Goal: Task Accomplishment & Management: Complete application form

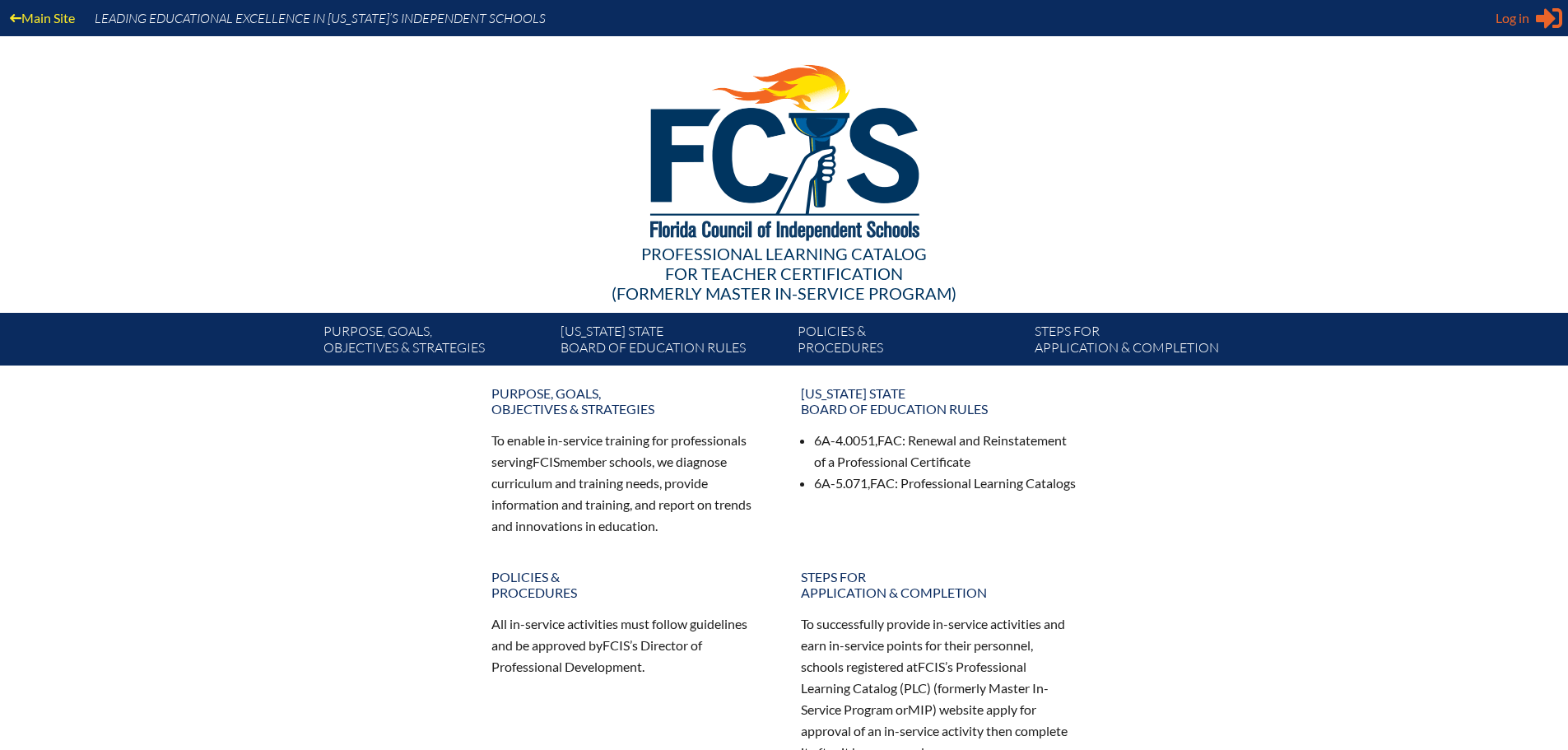
type input "[EMAIL_ADDRESS][DOMAIN_NAME]"
click at [1526, 11] on span "Log in" at bounding box center [1512, 18] width 34 height 19
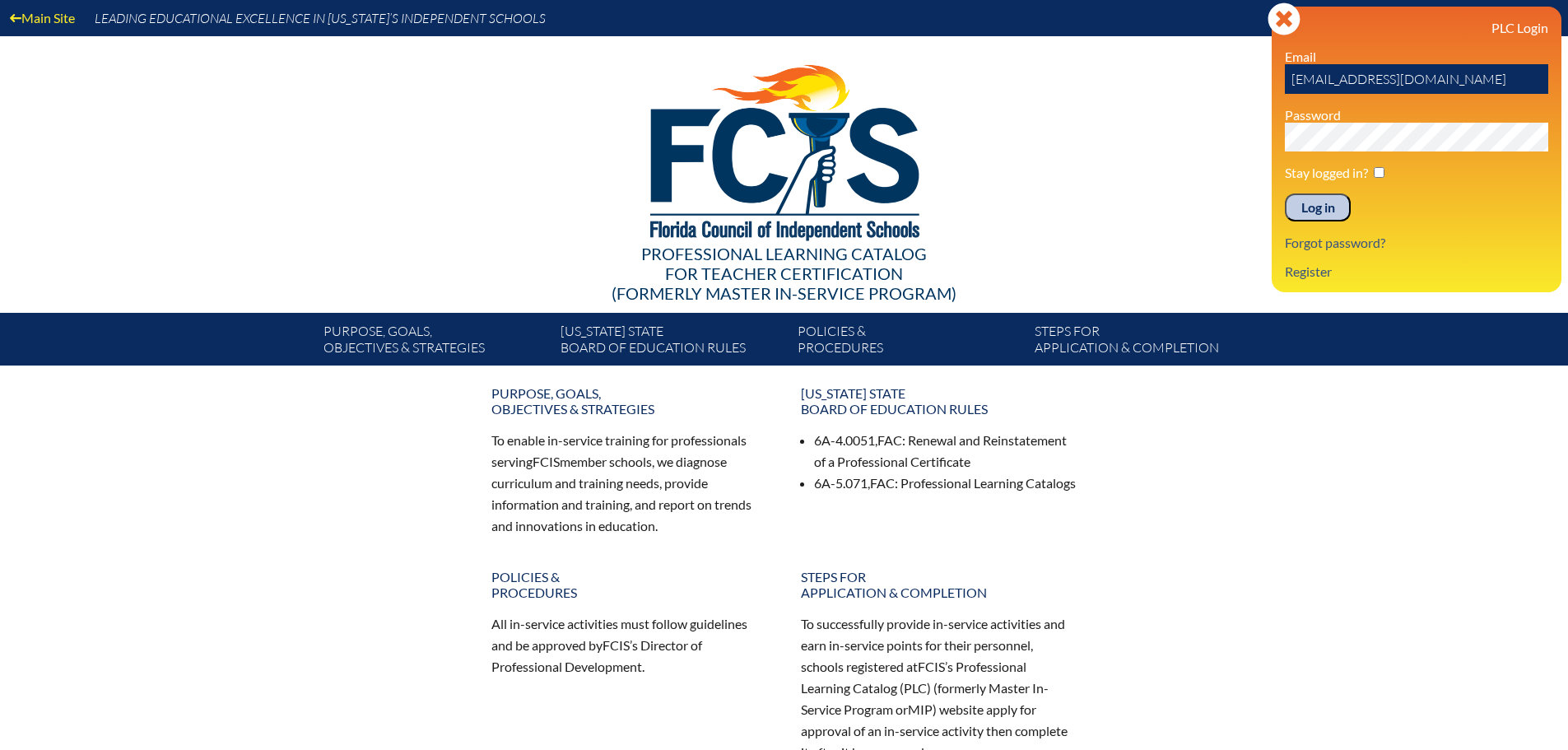
click at [1314, 199] on input "Log in" at bounding box center [1317, 208] width 65 height 28
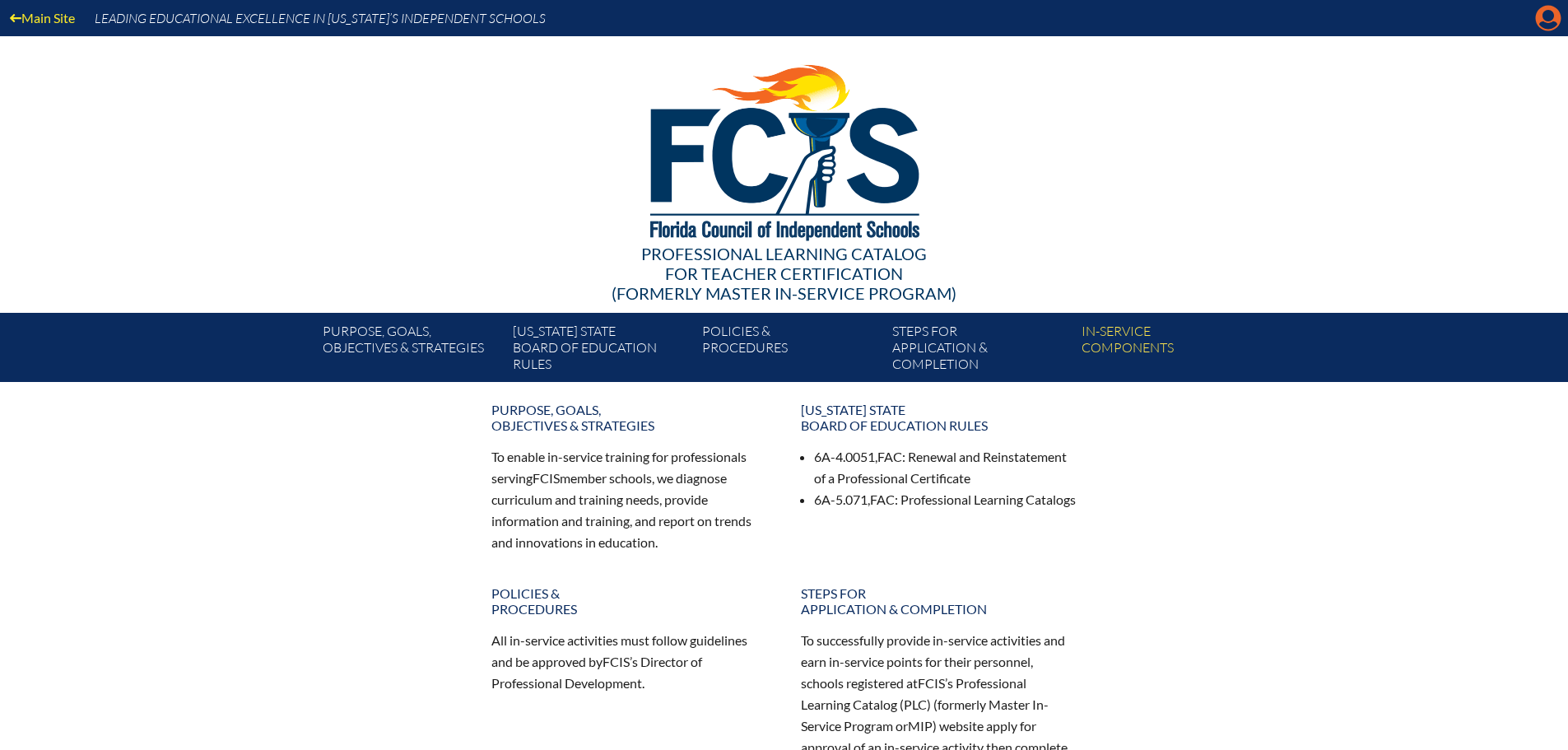
click at [1551, 11] on icon at bounding box center [1549, 18] width 26 height 26
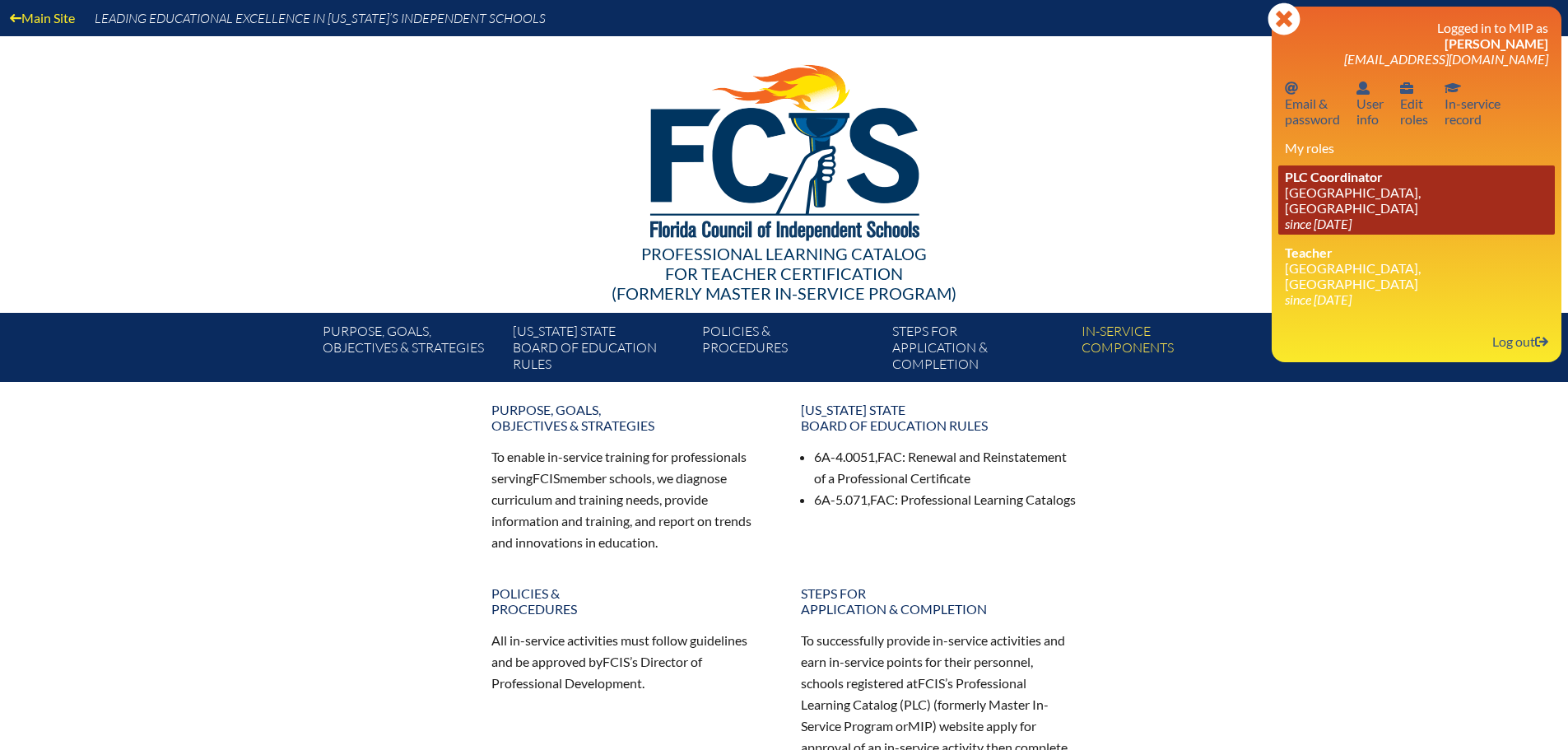
click at [1314, 182] on span "PLC Coordinator" at bounding box center [1334, 176] width 98 height 16
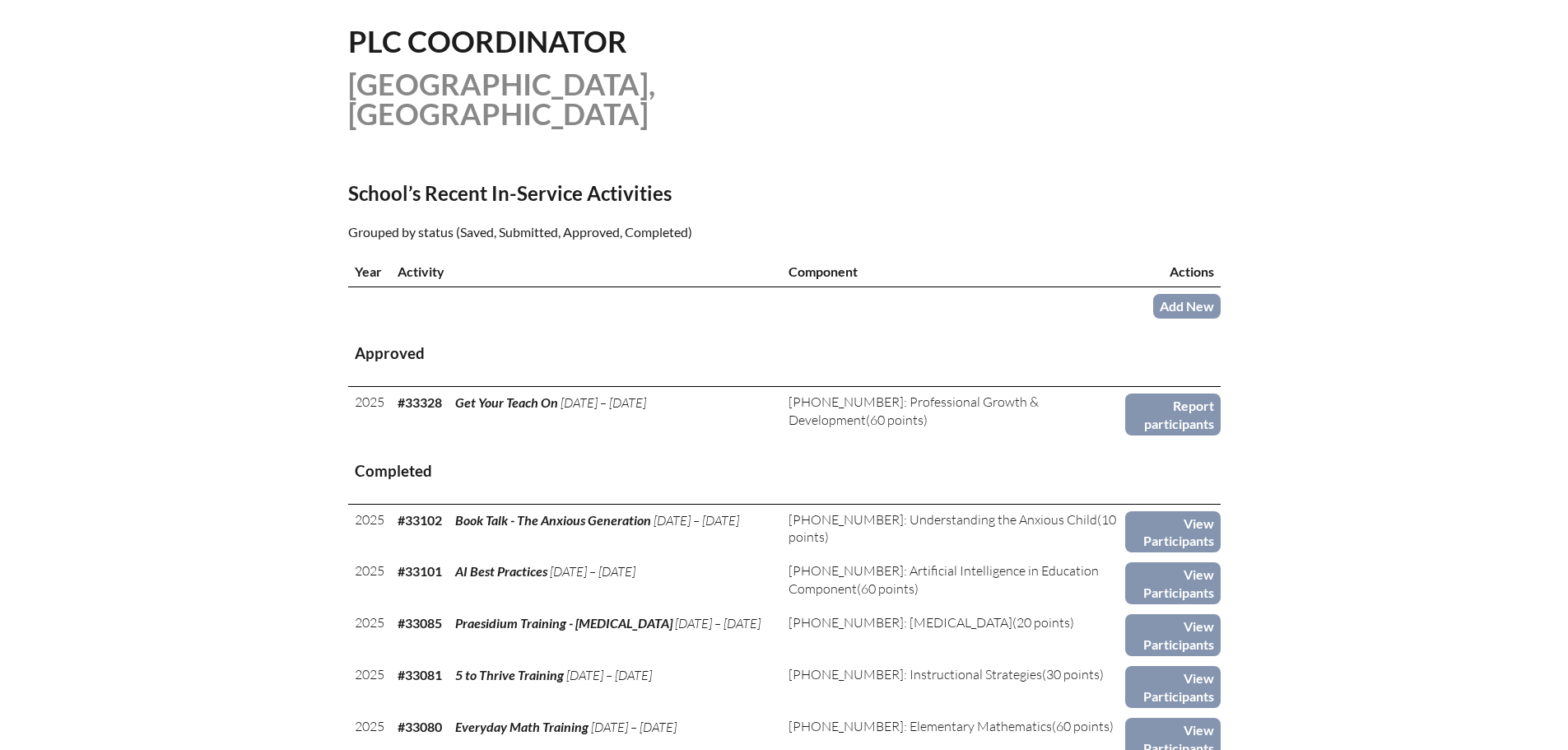
scroll to position [411, 0]
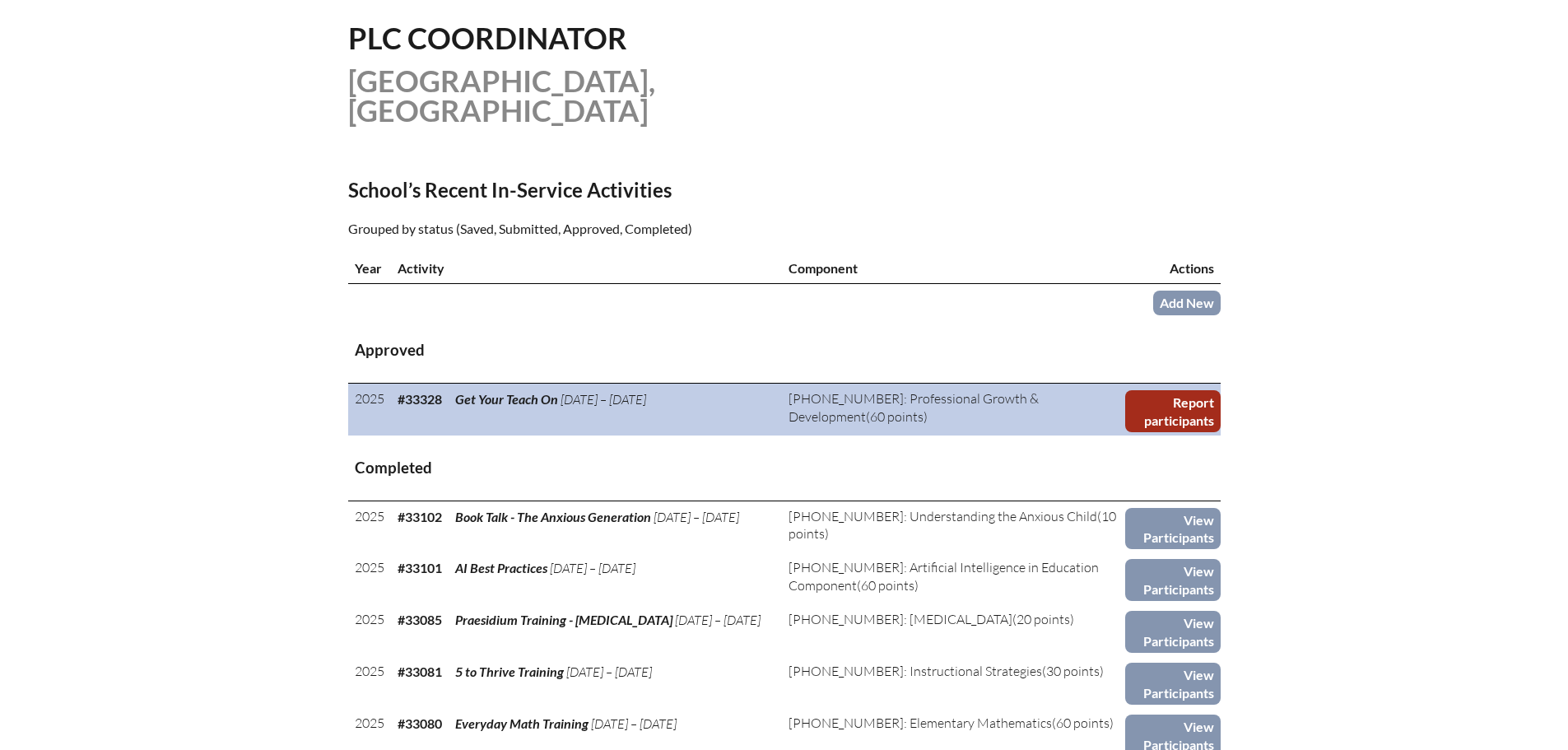
click at [1163, 405] on link "Report participants" at bounding box center [1172, 411] width 95 height 42
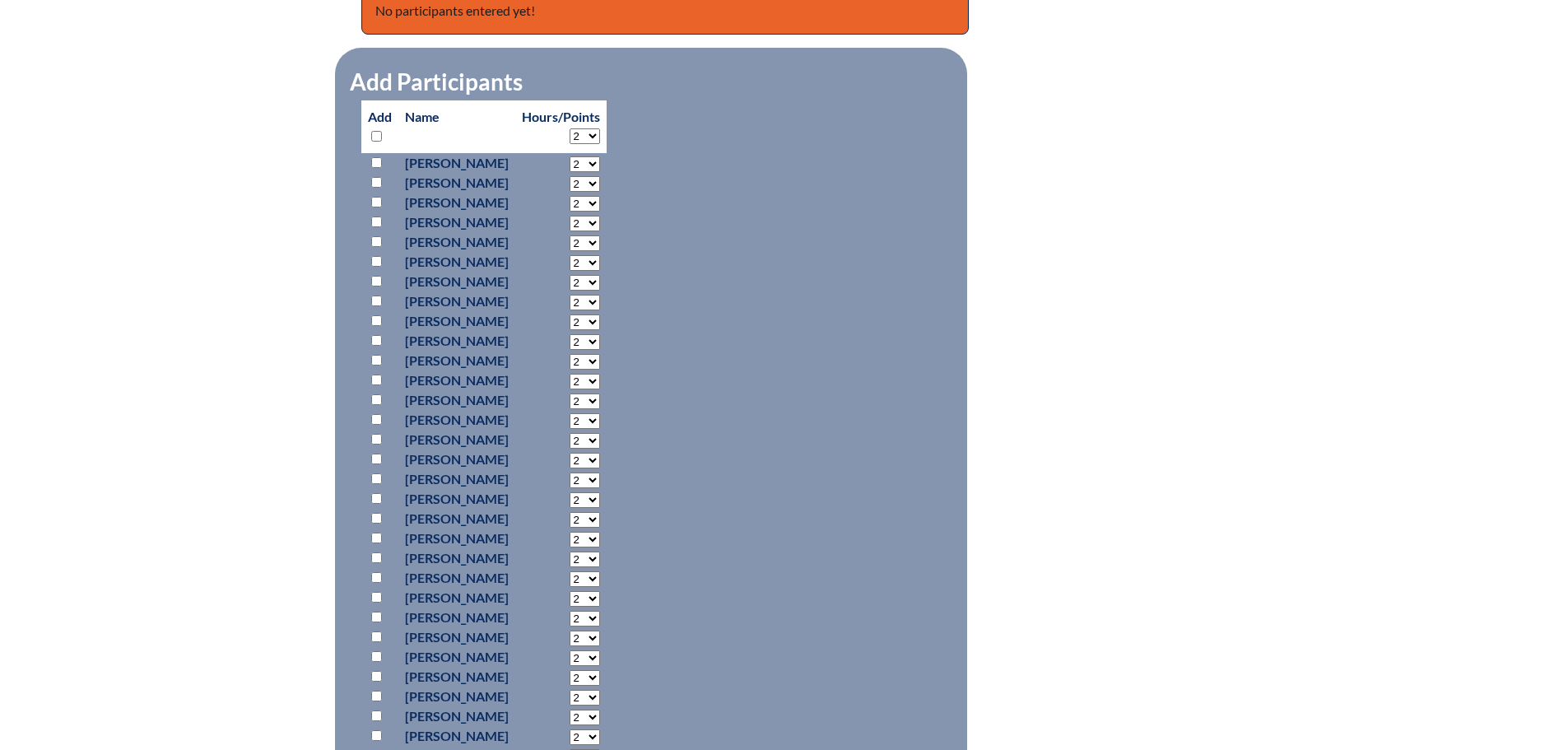
scroll to position [741, 0]
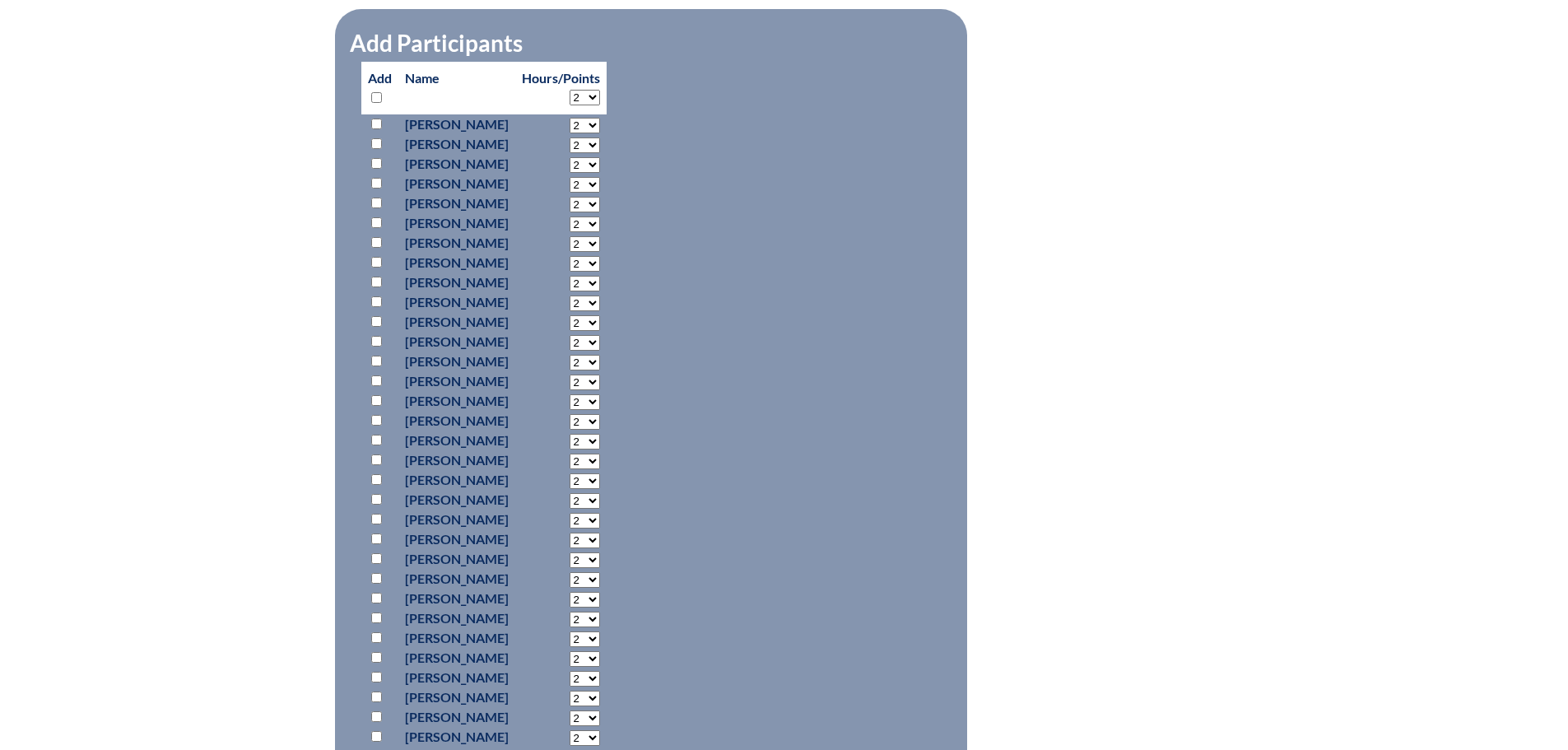
click at [374, 316] on input "checkbox" at bounding box center [376, 322] width 11 height 11
checkbox input "true"
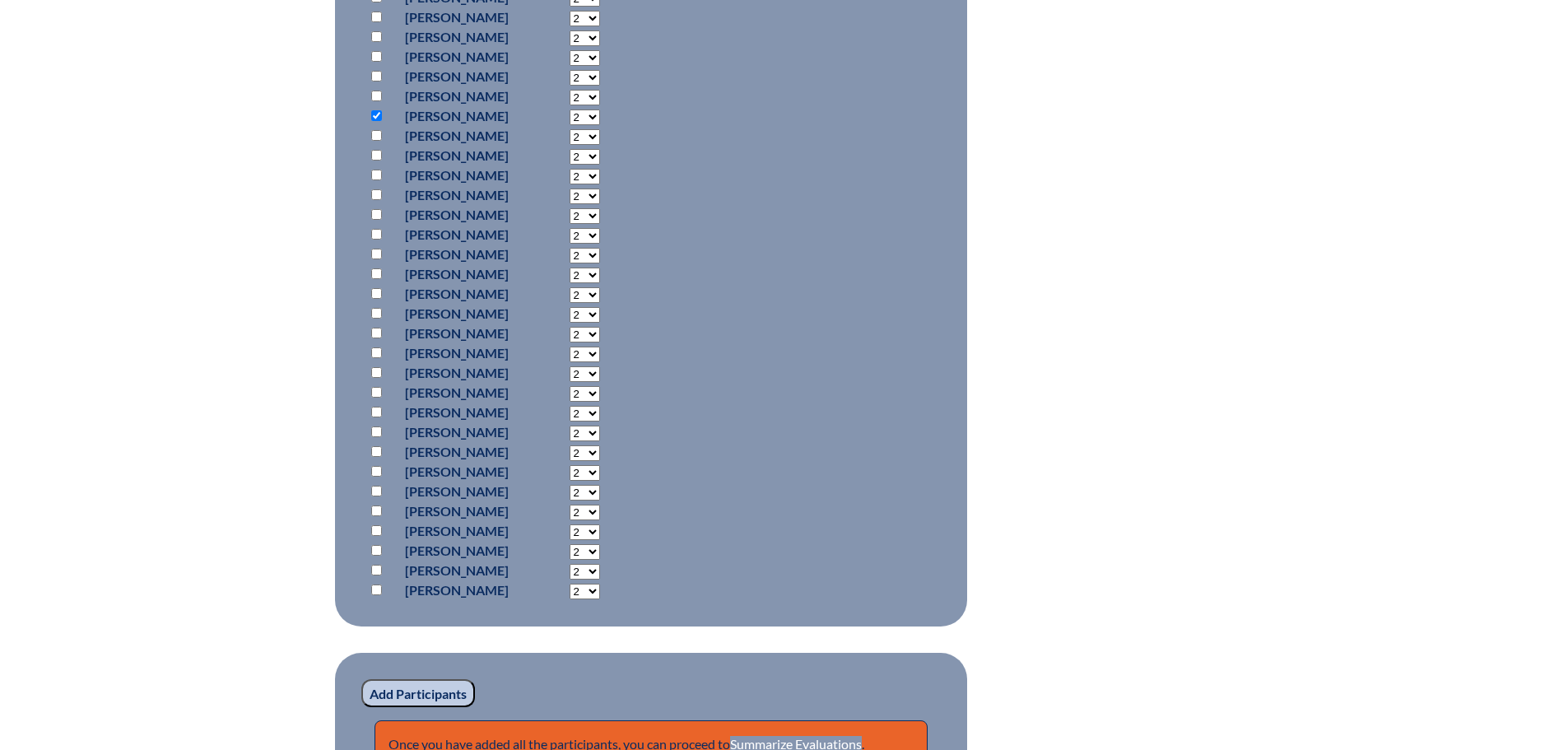
scroll to position [759, 0]
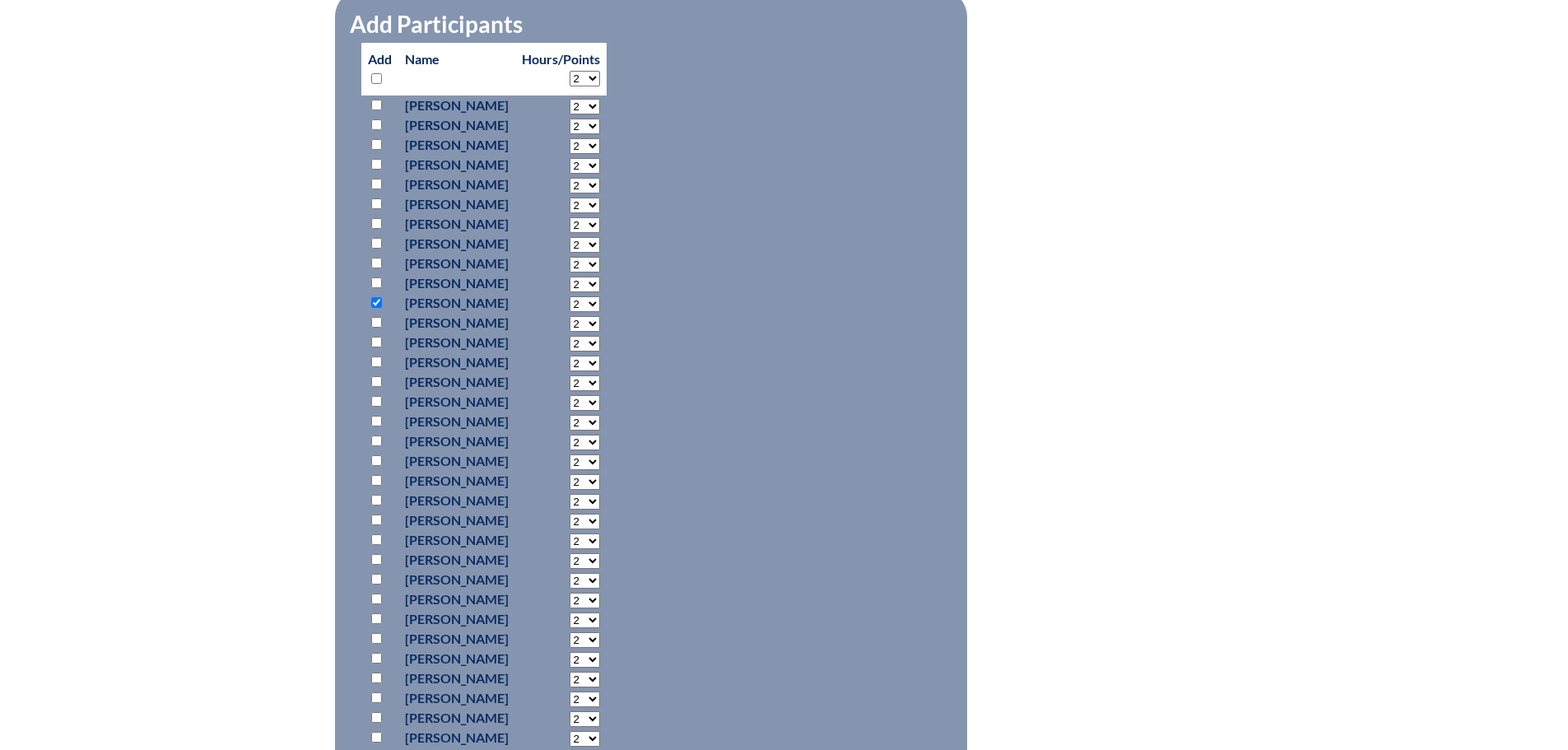
click at [376, 319] on input "checkbox" at bounding box center [376, 322] width 11 height 11
checkbox input "true"
click at [374, 339] on input "checkbox" at bounding box center [376, 342] width 11 height 11
checkbox input "true"
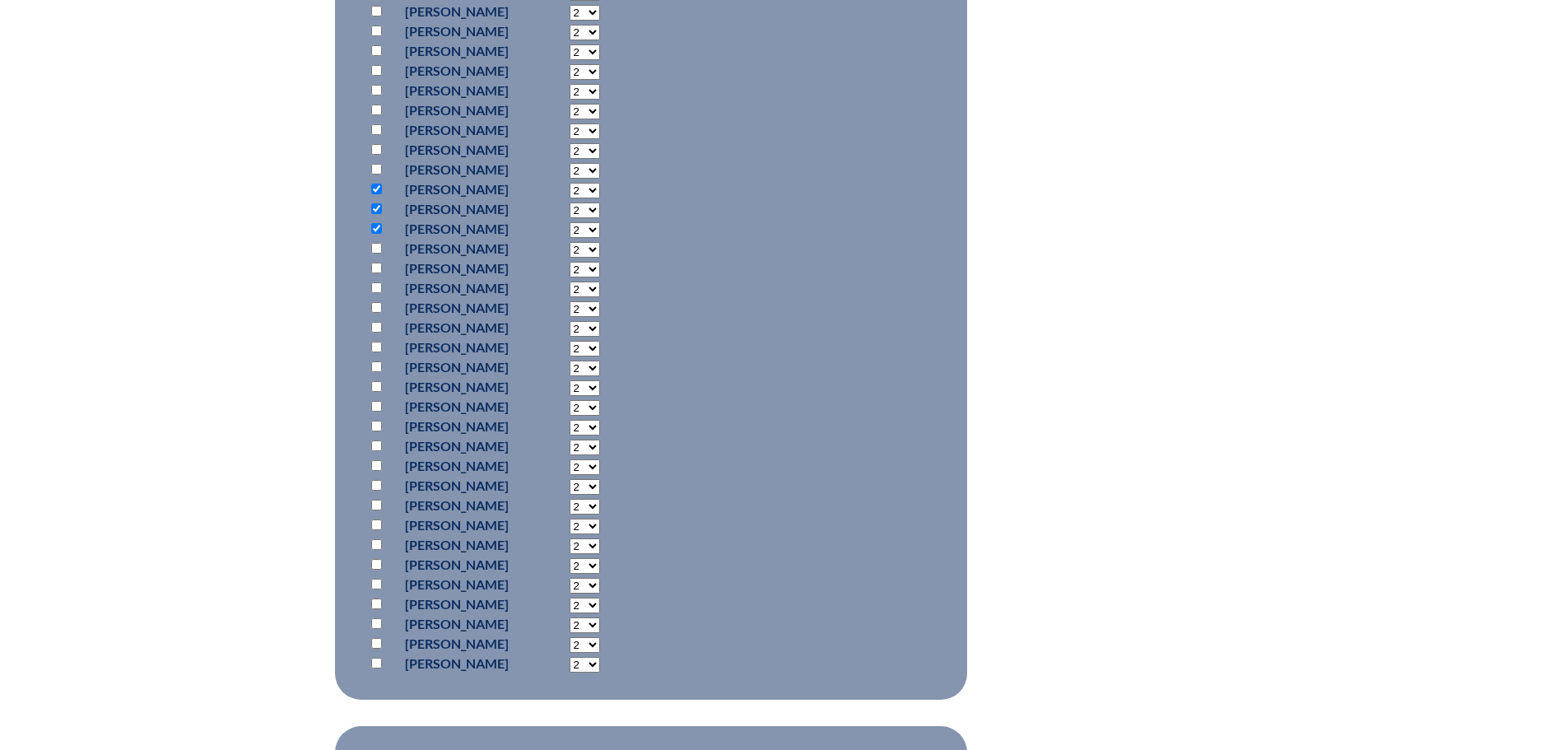
scroll to position [924, 0]
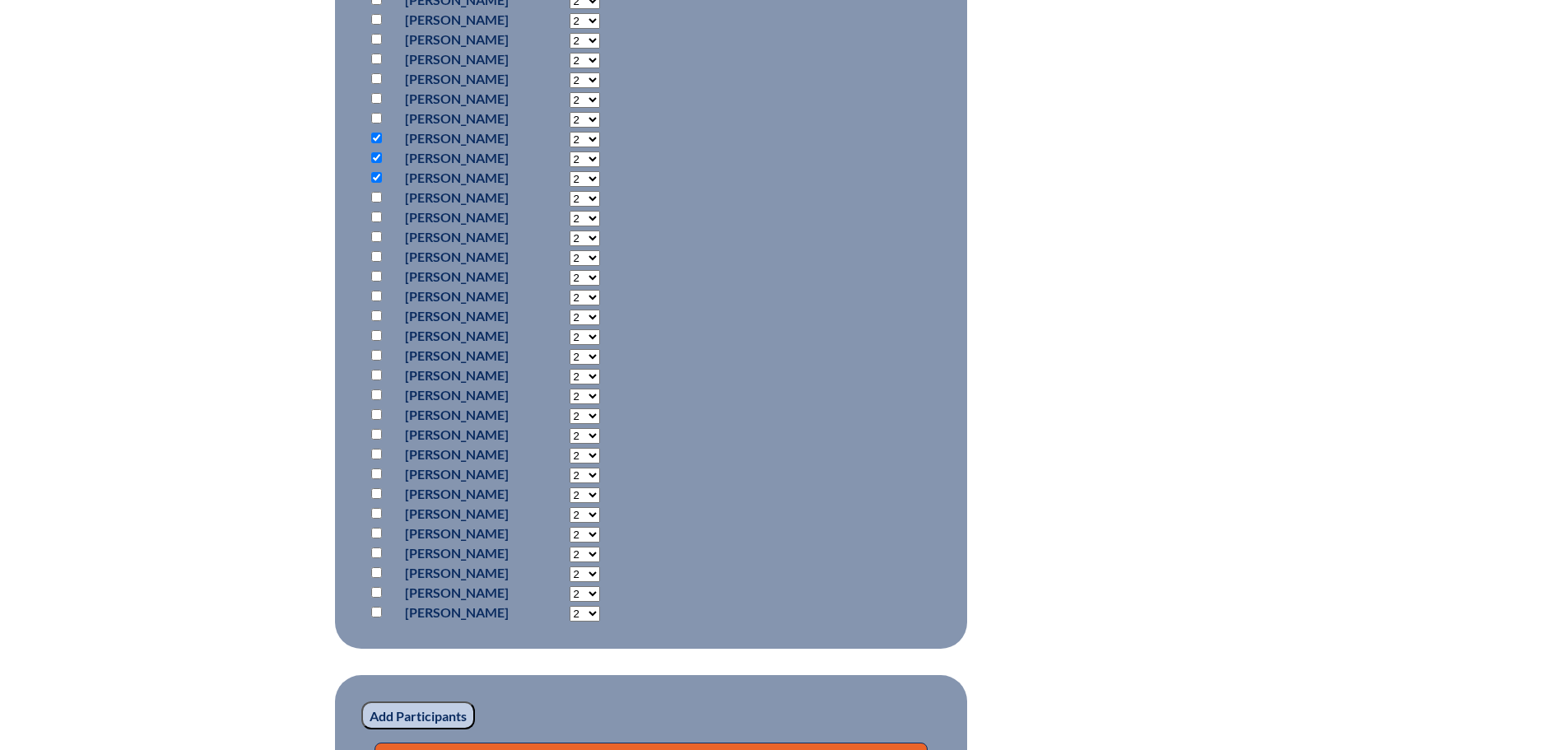
click at [373, 411] on input "checkbox" at bounding box center [376, 414] width 11 height 11
checkbox input "true"
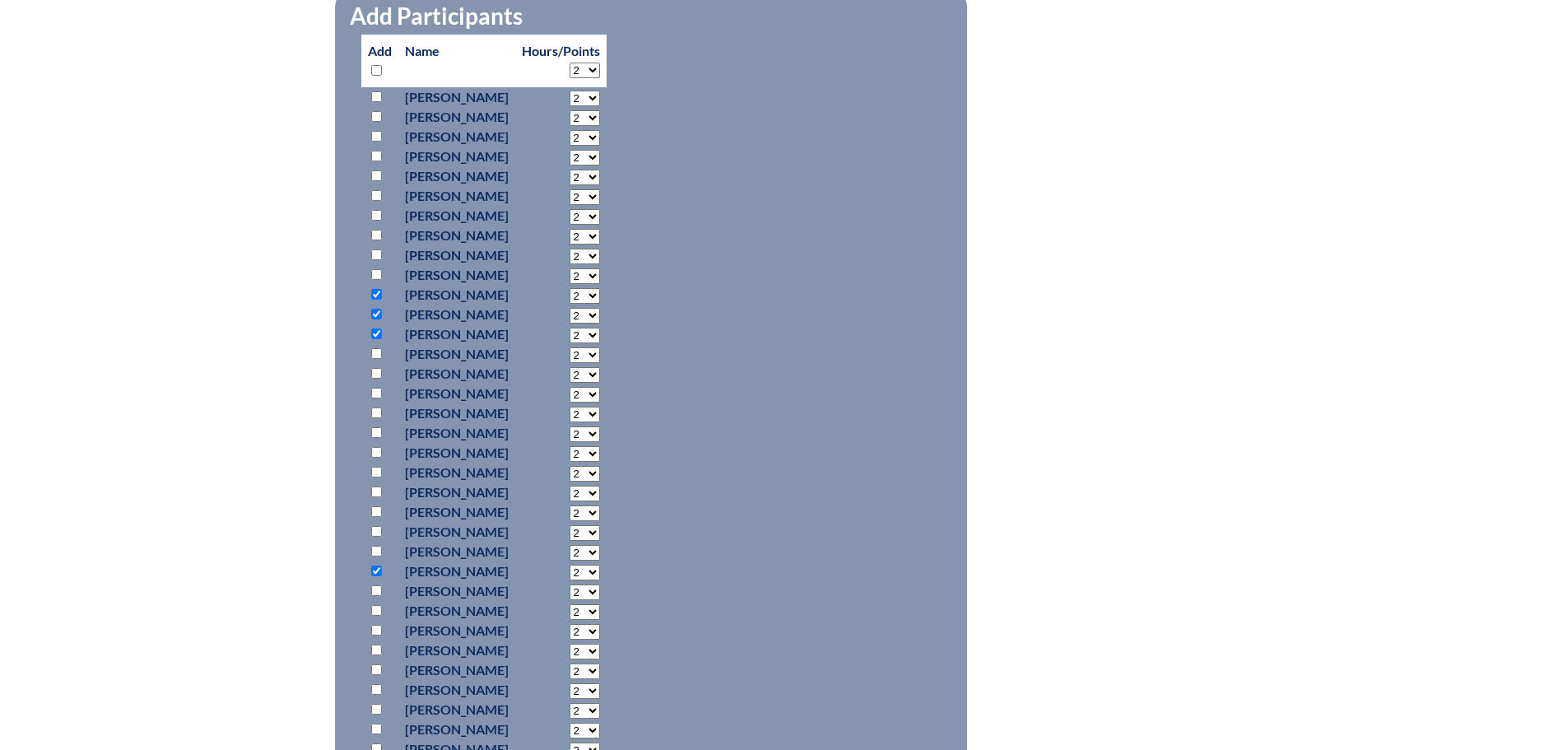
scroll to position [759, 0]
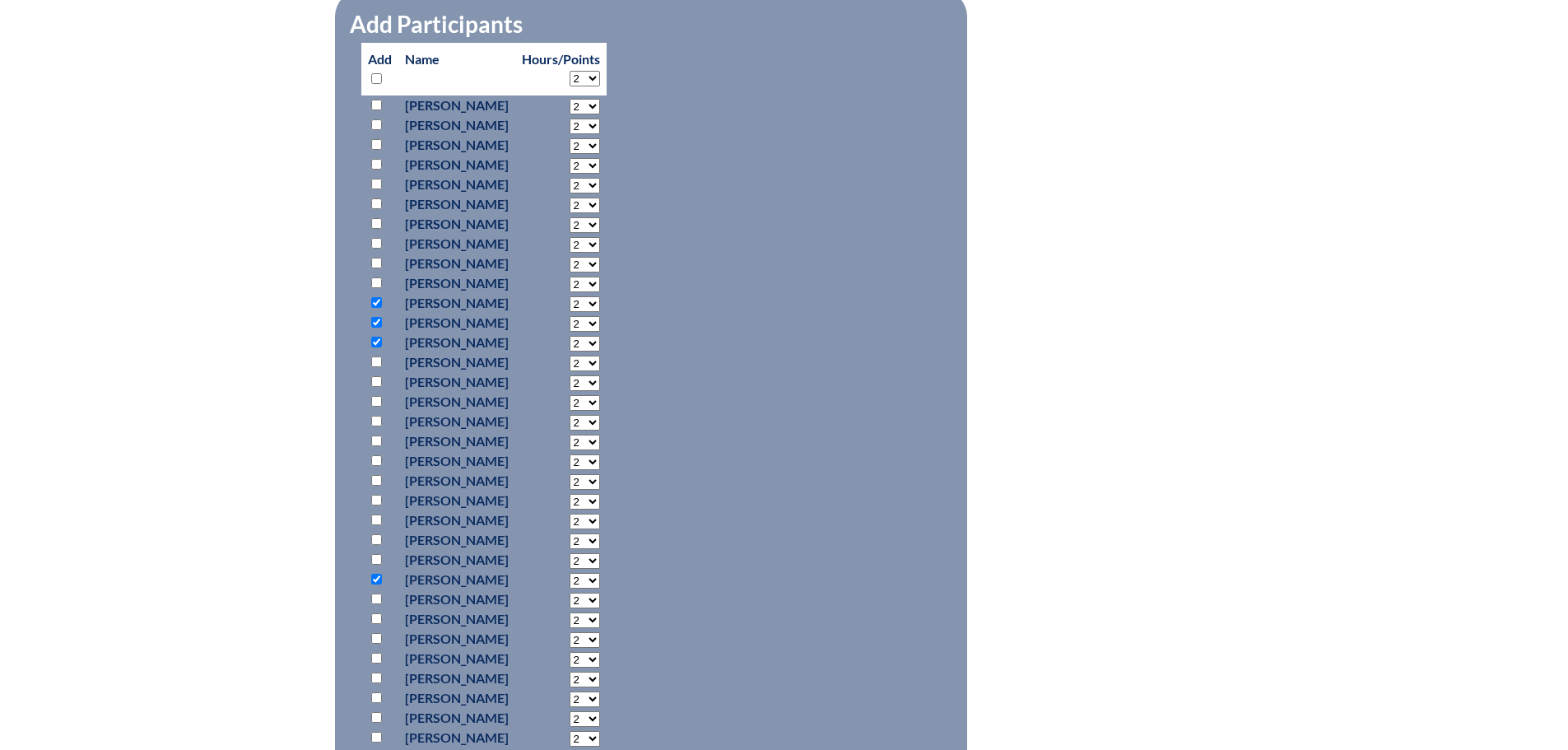
click at [600, 304] on select "2 3 4 5 6 7 8 9 10 11 12 13 14 15 16 17 18 19 20 21 22 23" at bounding box center [584, 304] width 30 height 16
select select "6"
click at [600, 296] on select "2 3 4 5 6 7 8 9 10 11 12 13 14 15 16 17 18 19 20 21 22 23" at bounding box center [584, 304] width 30 height 16
click at [600, 318] on select "2 3 4 5 6 7 8 9 10 11 12 13 14 15 16 17 18 19 20 21 22 23" at bounding box center [584, 324] width 30 height 16
select select "6"
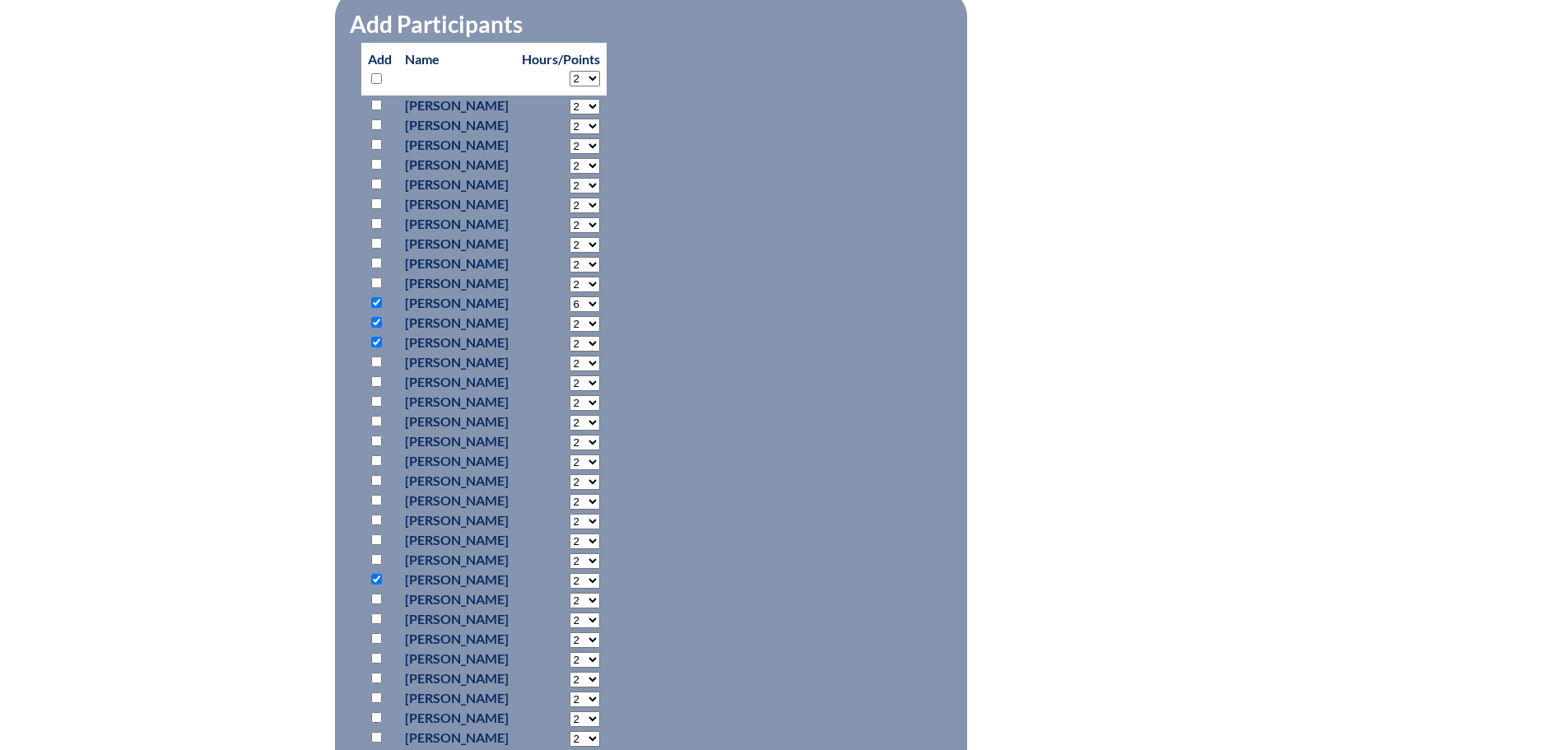
click at [600, 316] on select "2 3 4 5 6 7 8 9 10 11 12 13 14 15 16 17 18 19 20 21 22 23" at bounding box center [584, 324] width 30 height 16
click at [600, 342] on select "2 3 4 5 6 7 8 9 10 11 12 13 14 15 16 17 18 19 20 21 22 23" at bounding box center [584, 343] width 30 height 16
select select "6"
click at [600, 336] on select "2 3 4 5 6 7 8 9 10 11 12 13 14 15 16 17 18 19 20 21 22 23" at bounding box center [584, 343] width 30 height 16
click at [600, 581] on select "2 3 4 5 6 7 8 9 10 11 12 13 14 15 16 17 18 19 20 21 22 23" at bounding box center [584, 580] width 30 height 16
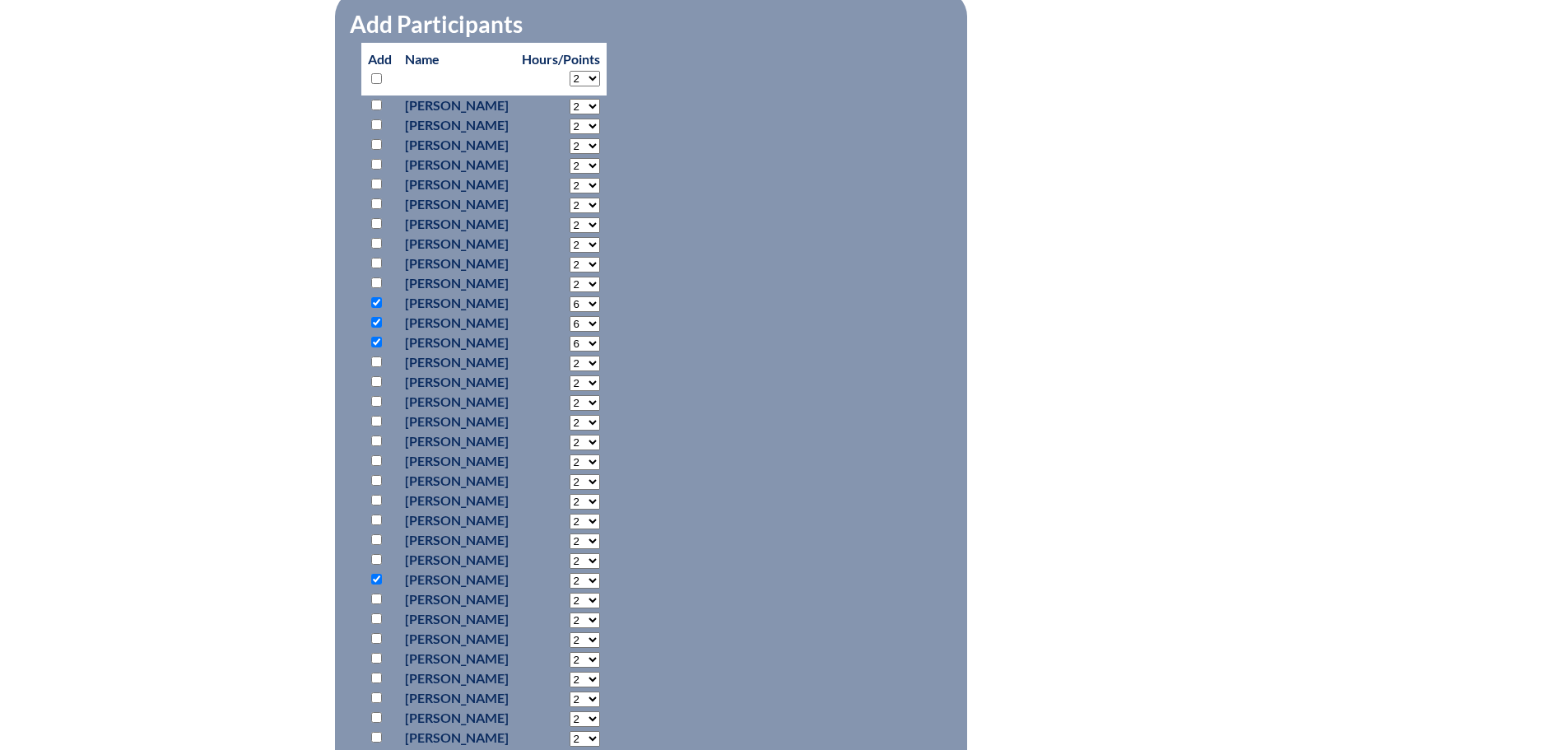
select select "6"
click at [600, 573] on select "2 3 4 5 6 7 8 9 10 11 12 13 14 15 16 17 18 19 20 21 22 23" at bounding box center [584, 580] width 30 height 16
click at [787, 285] on fieldset "Add Participants" at bounding box center [650, 401] width 632 height 823
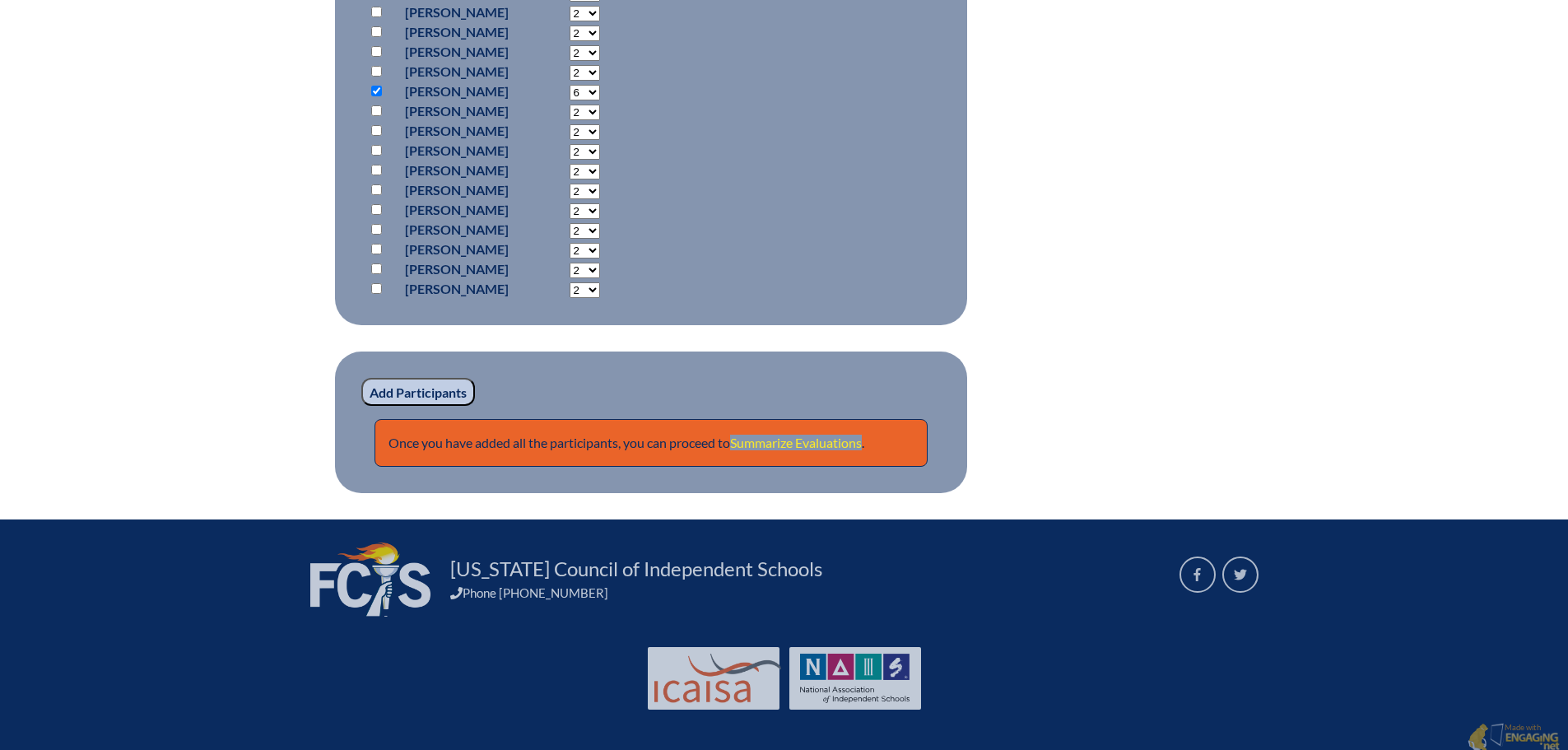
scroll to position [1254, 0]
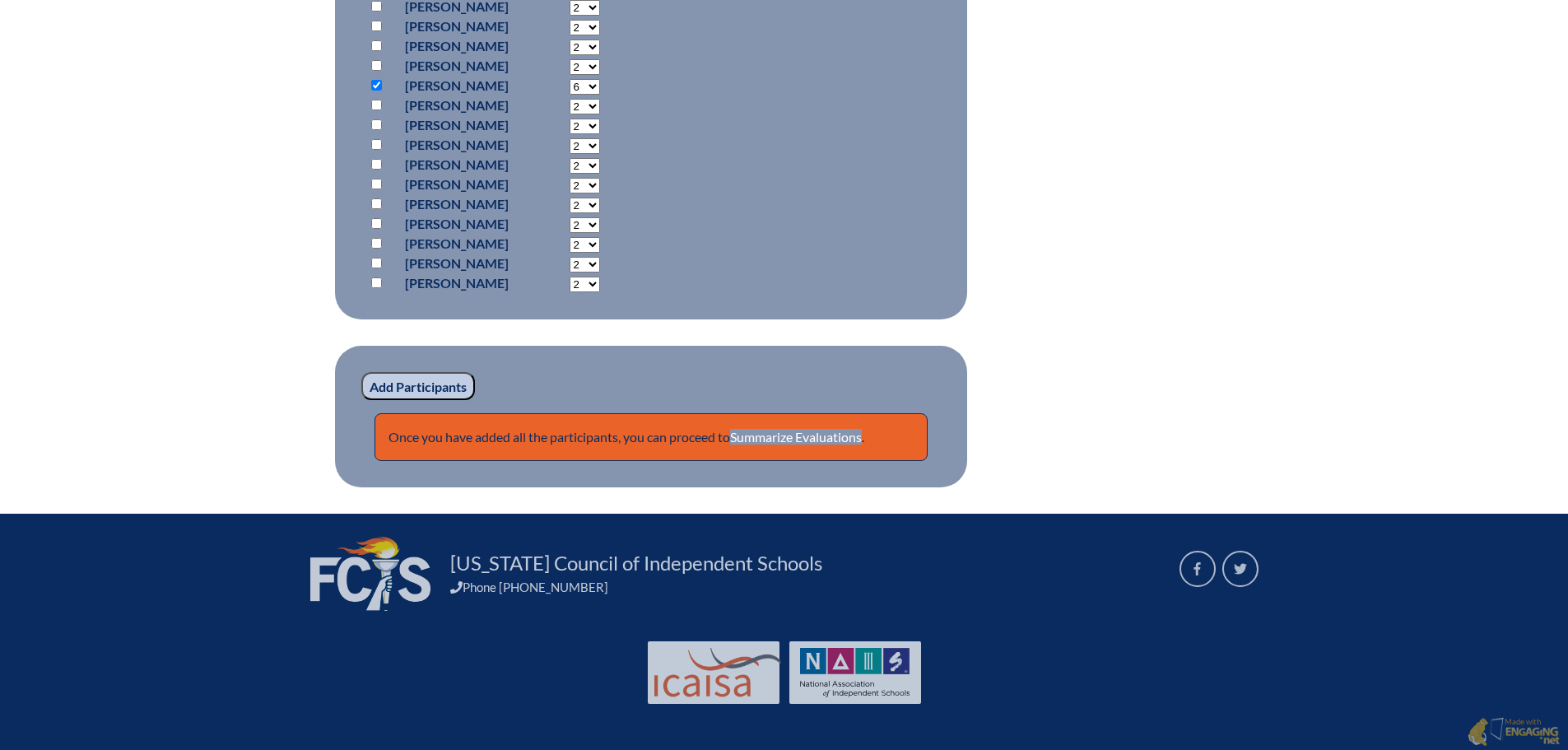
click at [454, 386] on input "Add Participants" at bounding box center [418, 386] width 113 height 28
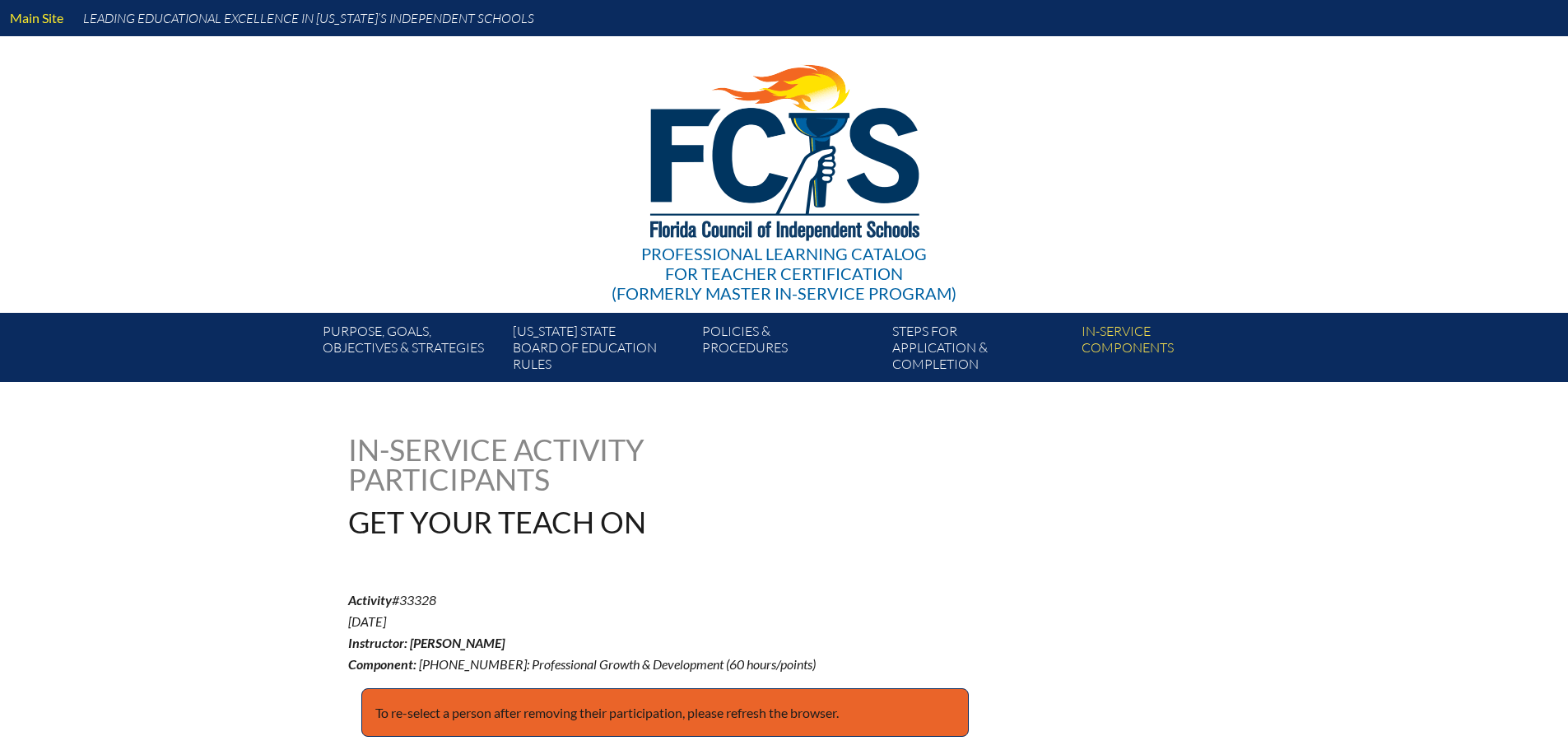
scroll to position [1347, 0]
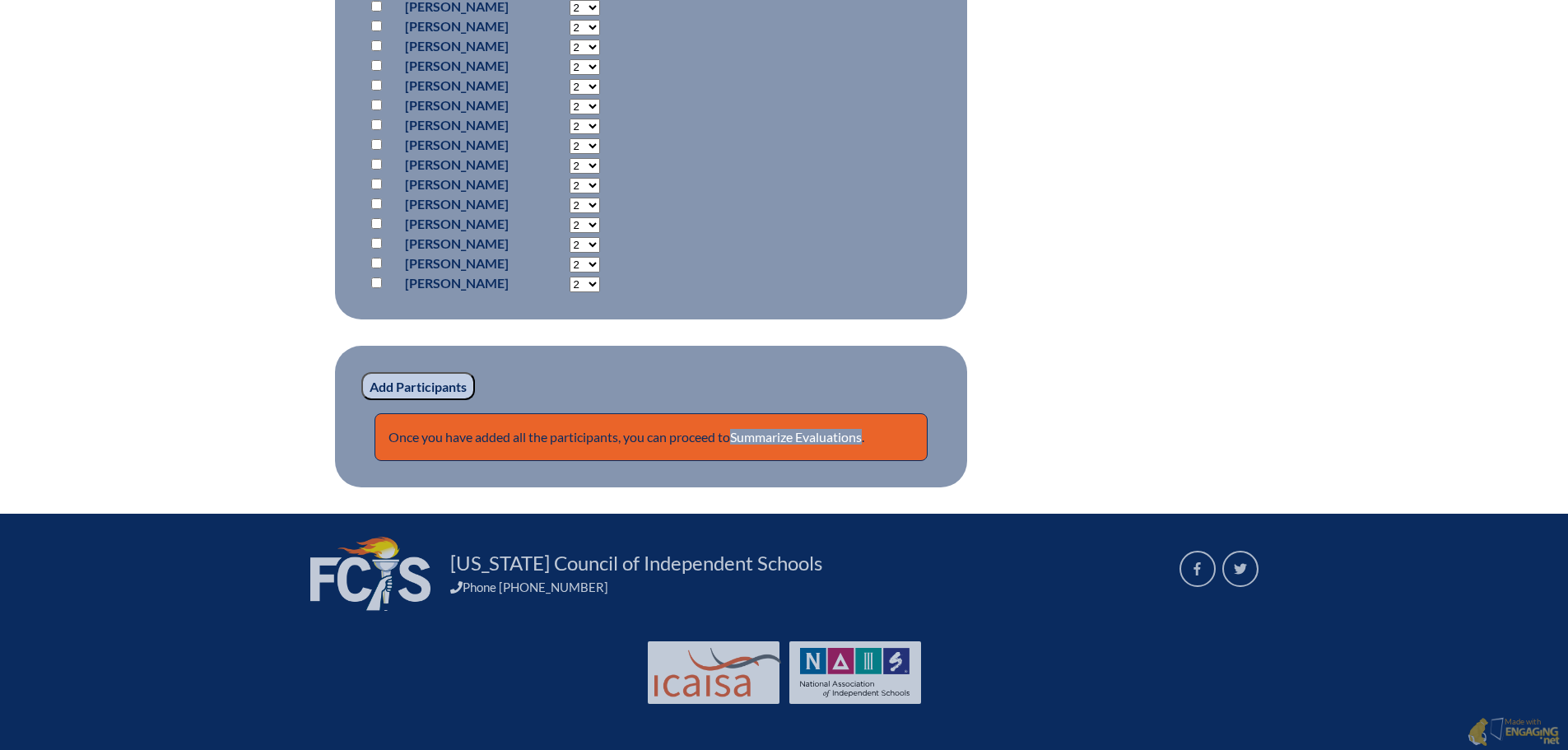
click at [816, 429] on link "Summarize Evaluations" at bounding box center [795, 436] width 132 height 16
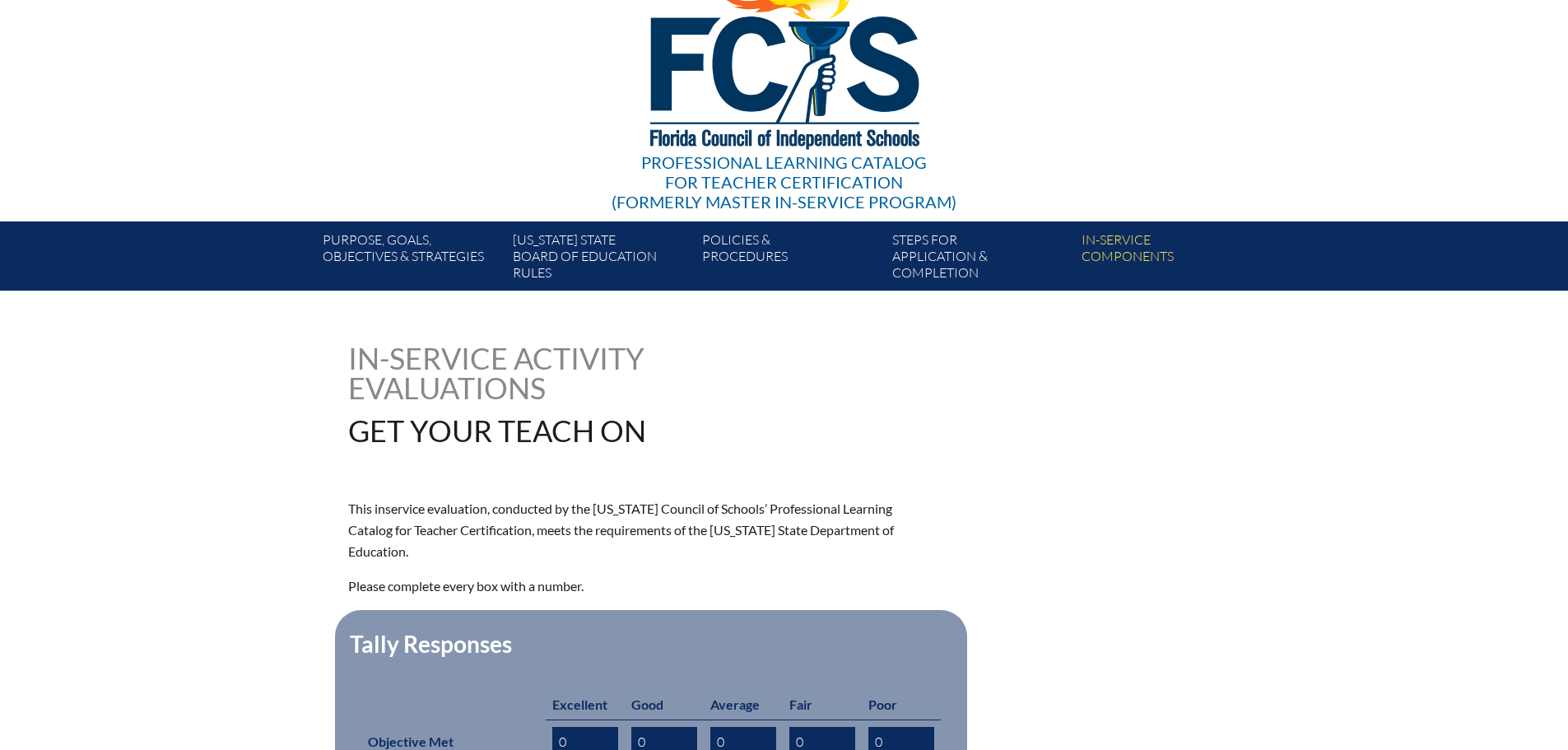
scroll to position [494, 0]
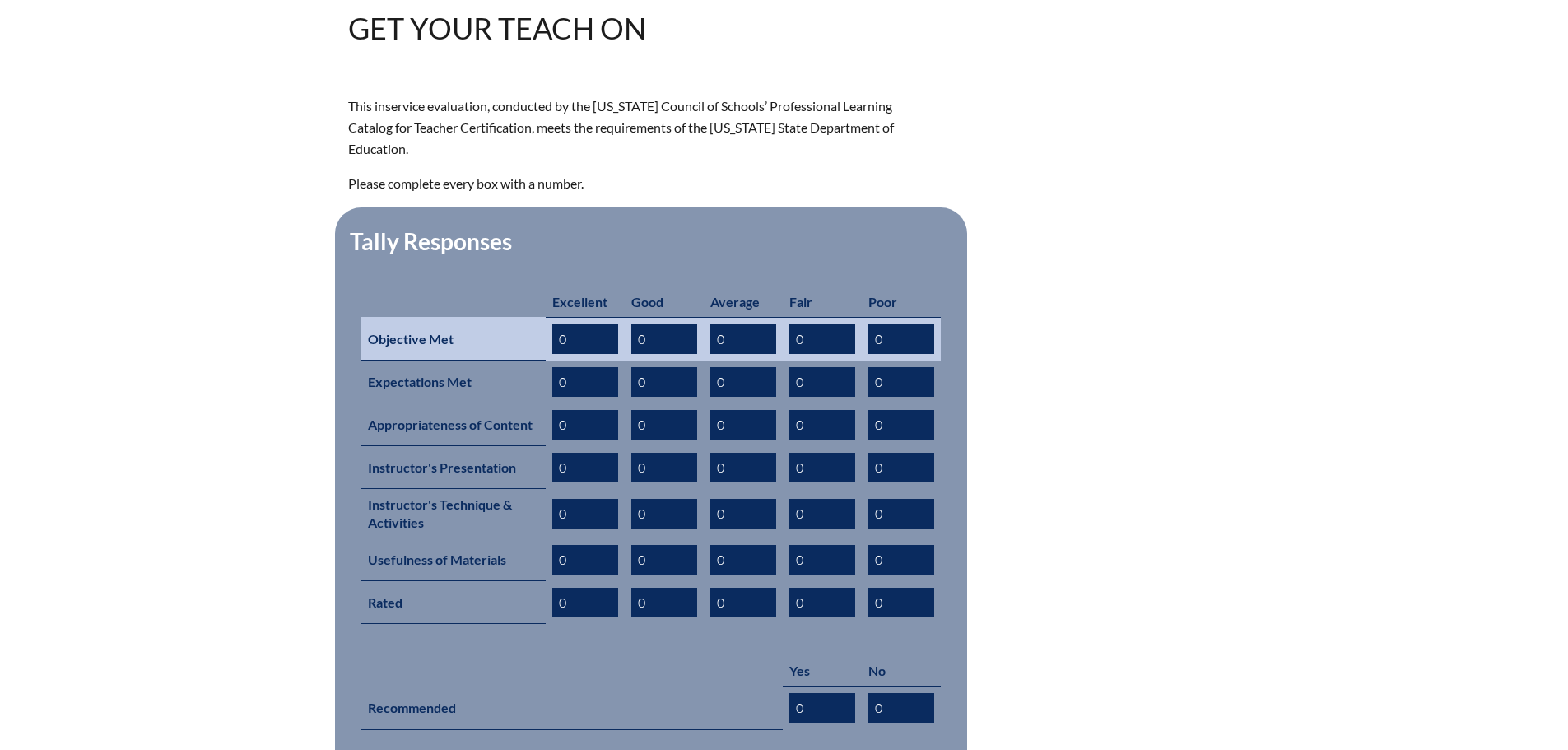
drag, startPoint x: 551, startPoint y: 321, endPoint x: 538, endPoint y: 323, distance: 13.2
click at [538, 323] on tr "Objective Met 0 0 0 0 0" at bounding box center [651, 338] width 579 height 43
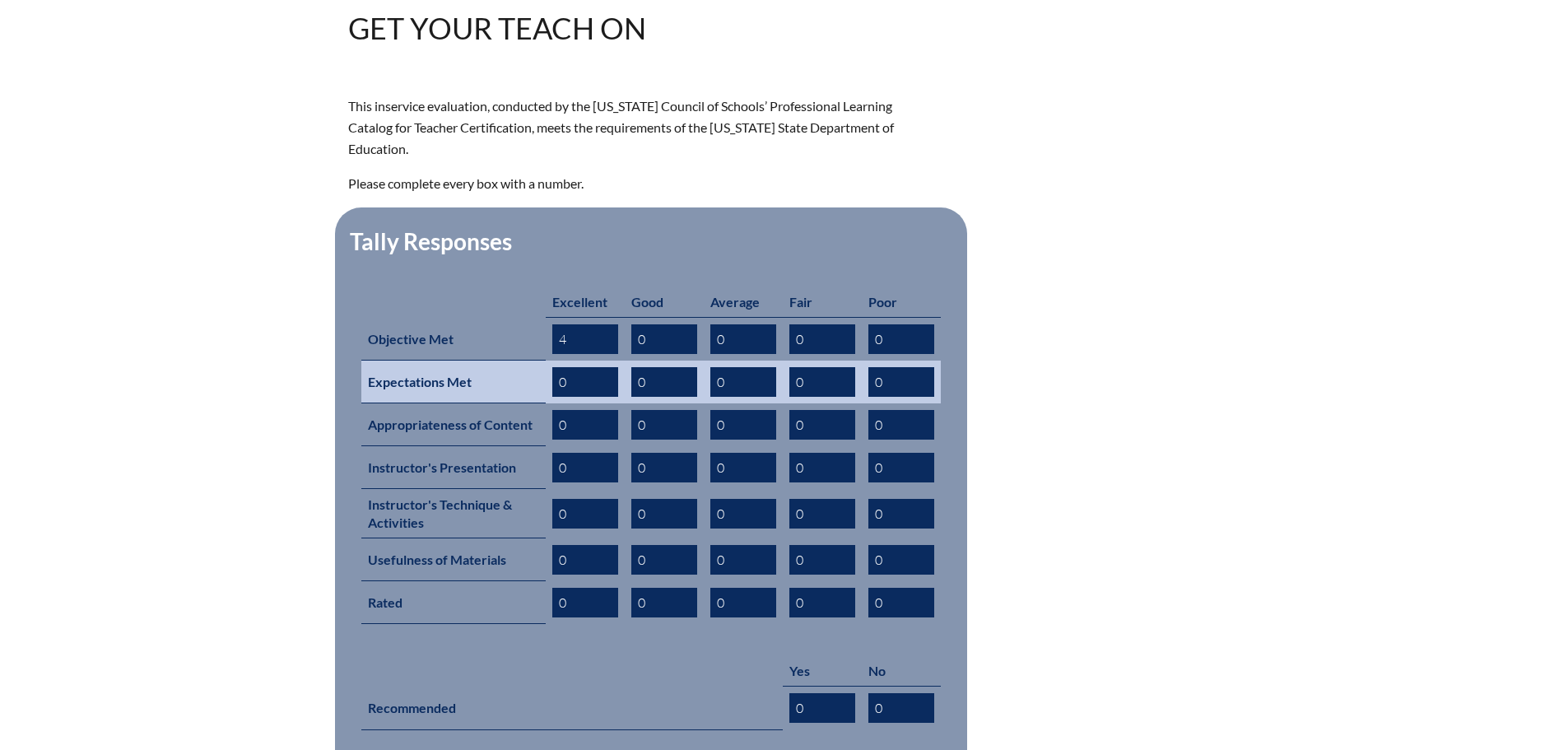
type input "4"
click at [524, 369] on tr "Expectations Met 0 0 0 0 0" at bounding box center [651, 382] width 579 height 42
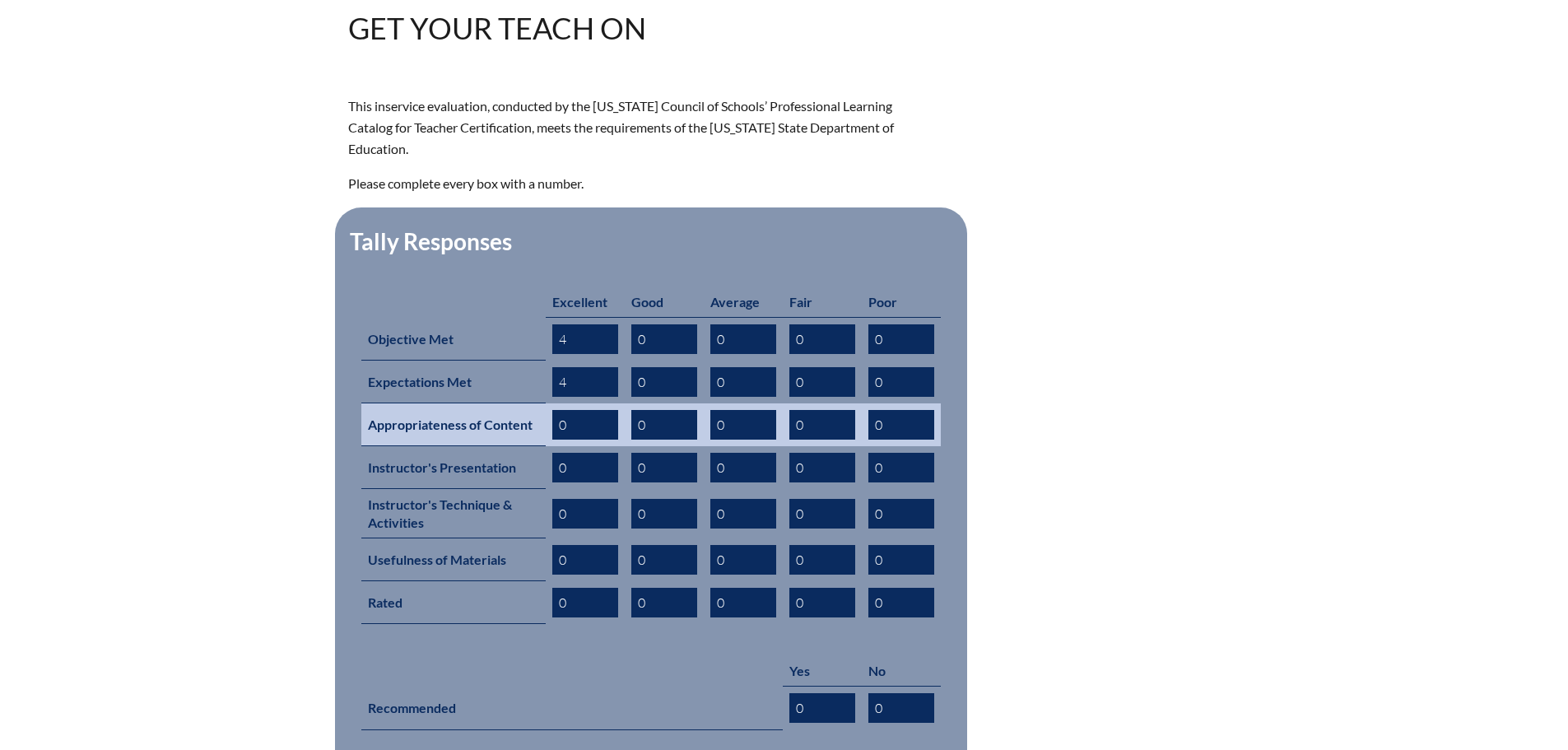
type input "4"
drag, startPoint x: 582, startPoint y: 402, endPoint x: 546, endPoint y: 402, distance: 36.0
click at [546, 403] on td "0" at bounding box center [585, 424] width 79 height 42
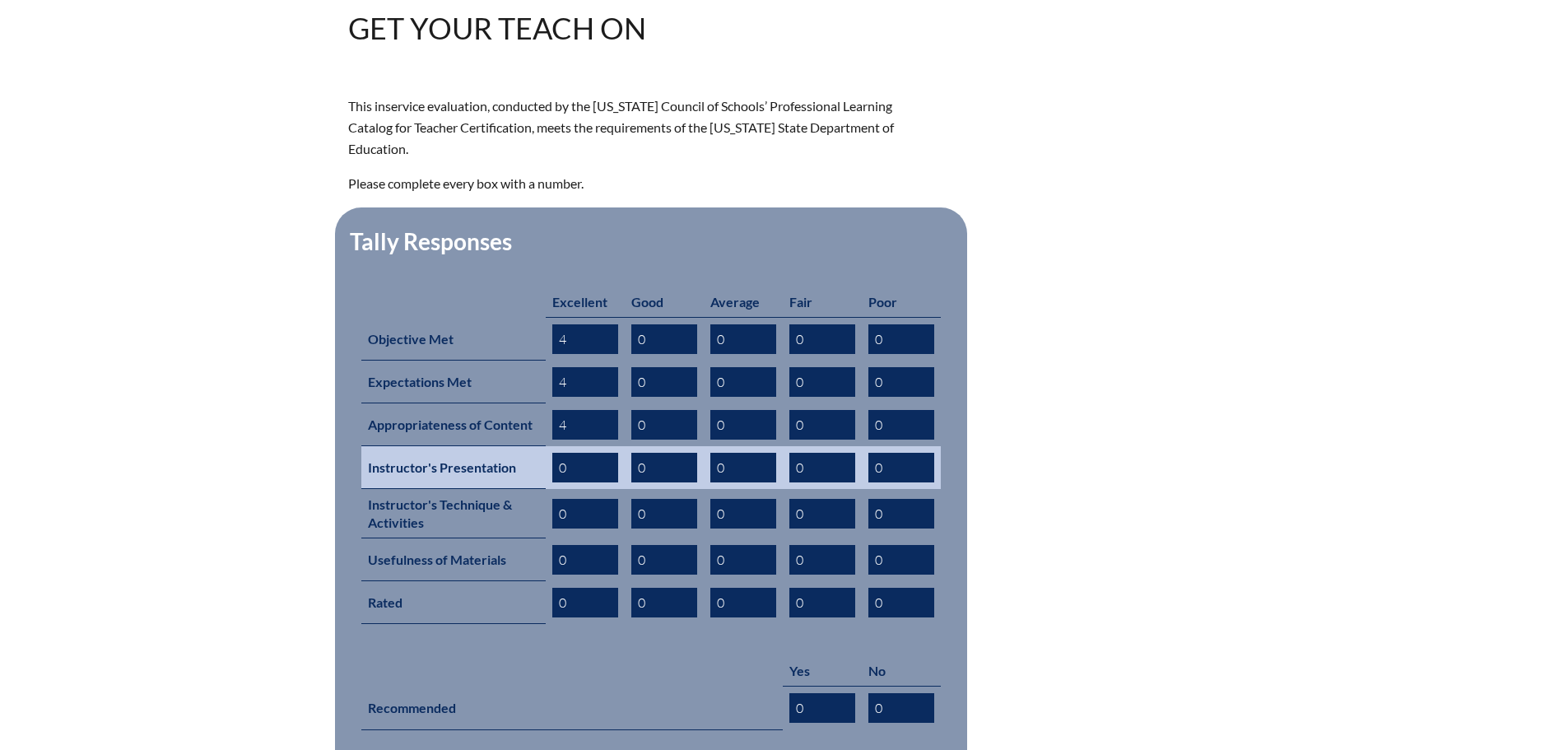
type input "4"
drag, startPoint x: 573, startPoint y: 442, endPoint x: 533, endPoint y: 444, distance: 40.0
click at [532, 446] on tr "Instructor's Presentation 0 0 0 0 0" at bounding box center [651, 468] width 579 height 42
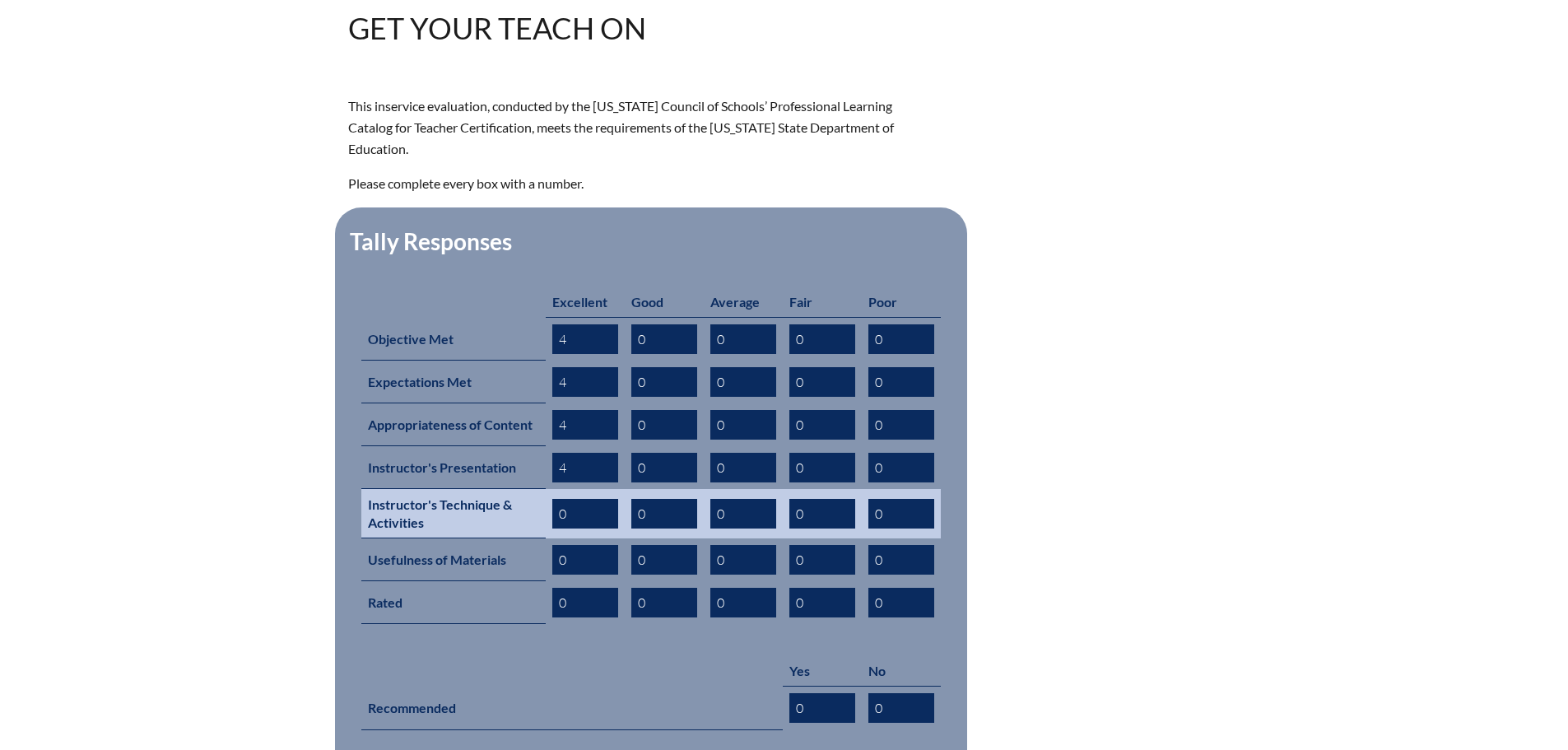
type input "4"
drag, startPoint x: 581, startPoint y: 479, endPoint x: 523, endPoint y: 490, distance: 59.0
click at [523, 490] on tr "Instructor's Technique & Activities 0 0 0 0 0" at bounding box center [651, 514] width 579 height 50
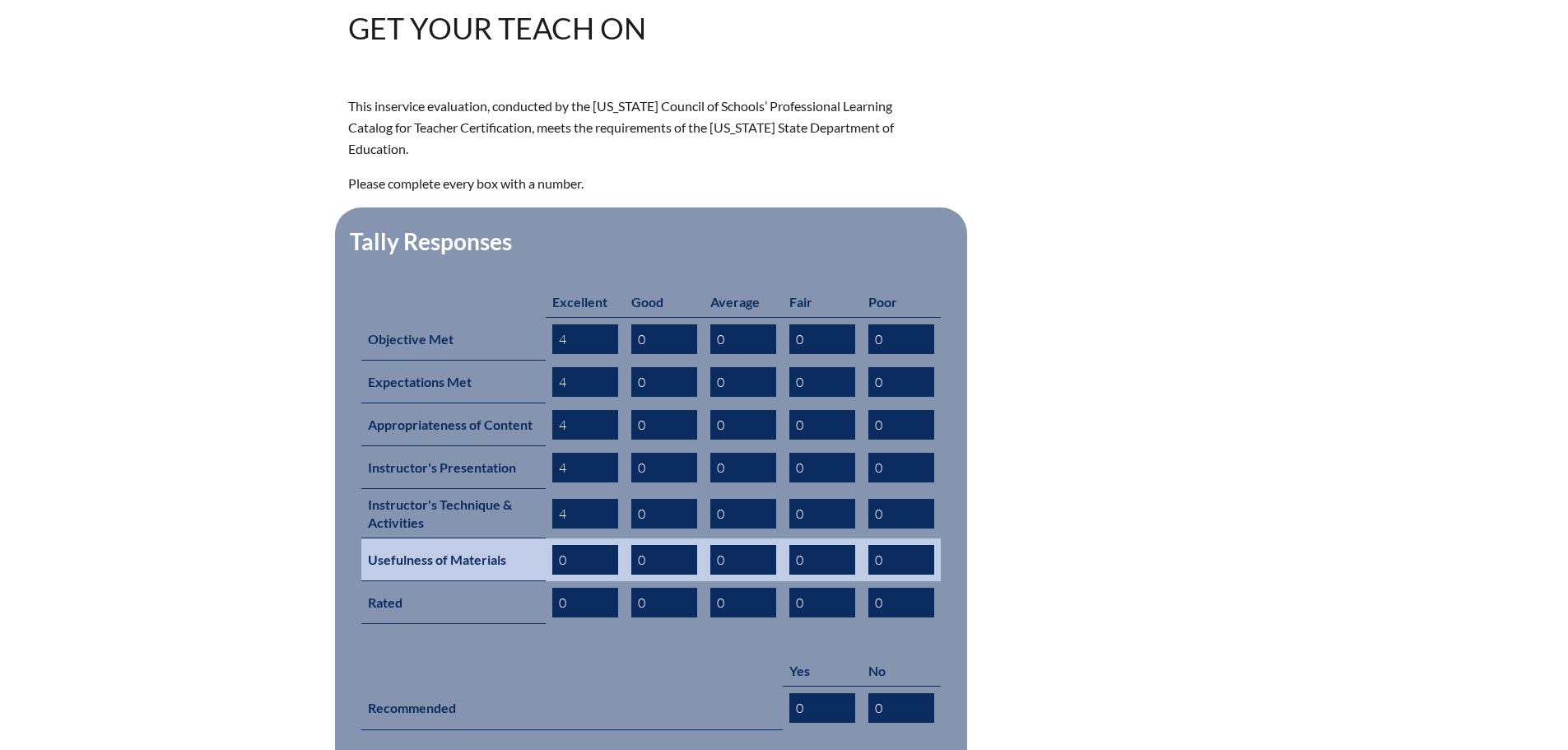
type input "4"
drag, startPoint x: 566, startPoint y: 529, endPoint x: 522, endPoint y: 531, distance: 44.0
click at [522, 538] on tr "Usefulness of Materials 0 0 0 0 0" at bounding box center [651, 559] width 579 height 42
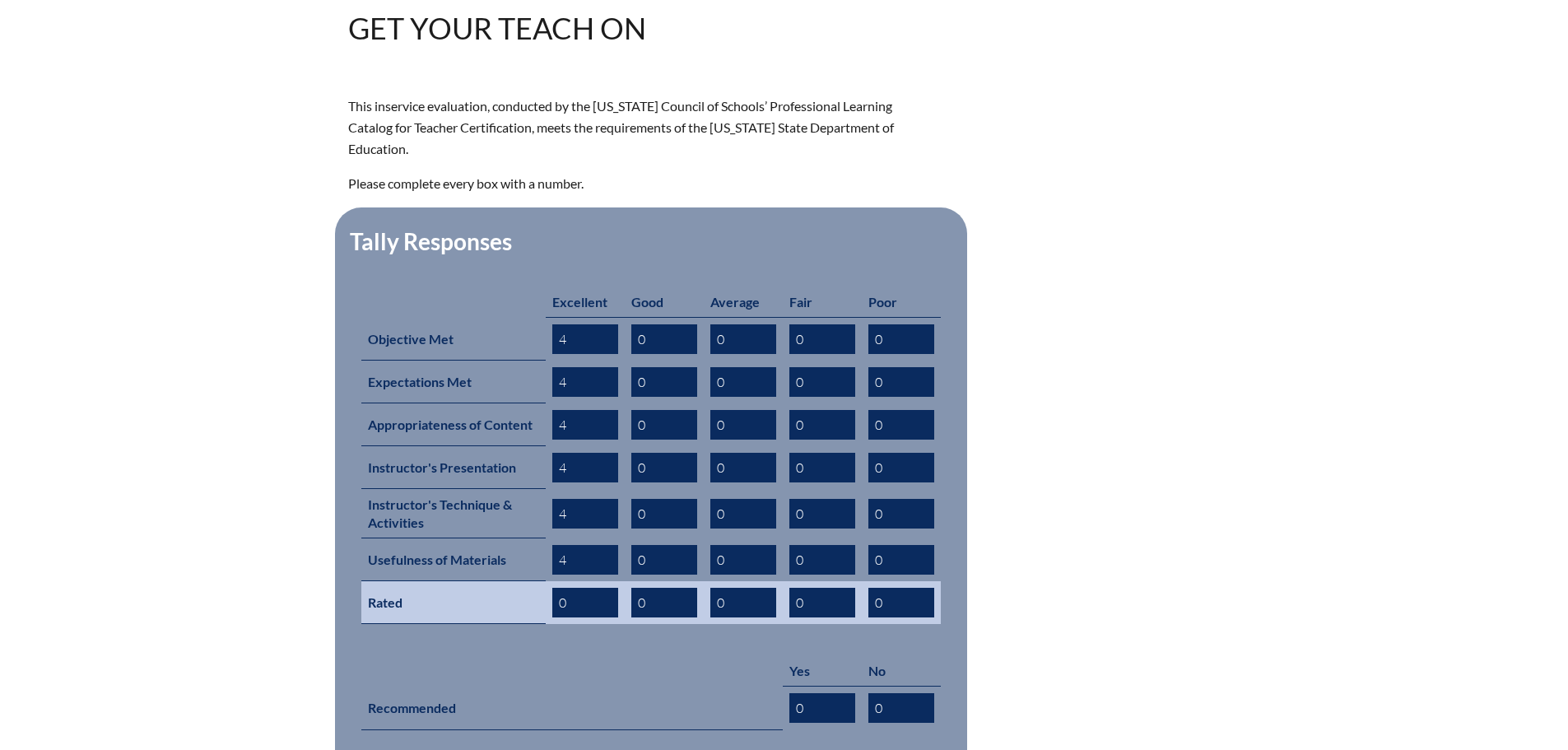
type input "4"
drag, startPoint x: 580, startPoint y: 577, endPoint x: 507, endPoint y: 579, distance: 73.0
click at [506, 581] on tr "Rated 0 0 0 0 0" at bounding box center [651, 602] width 579 height 42
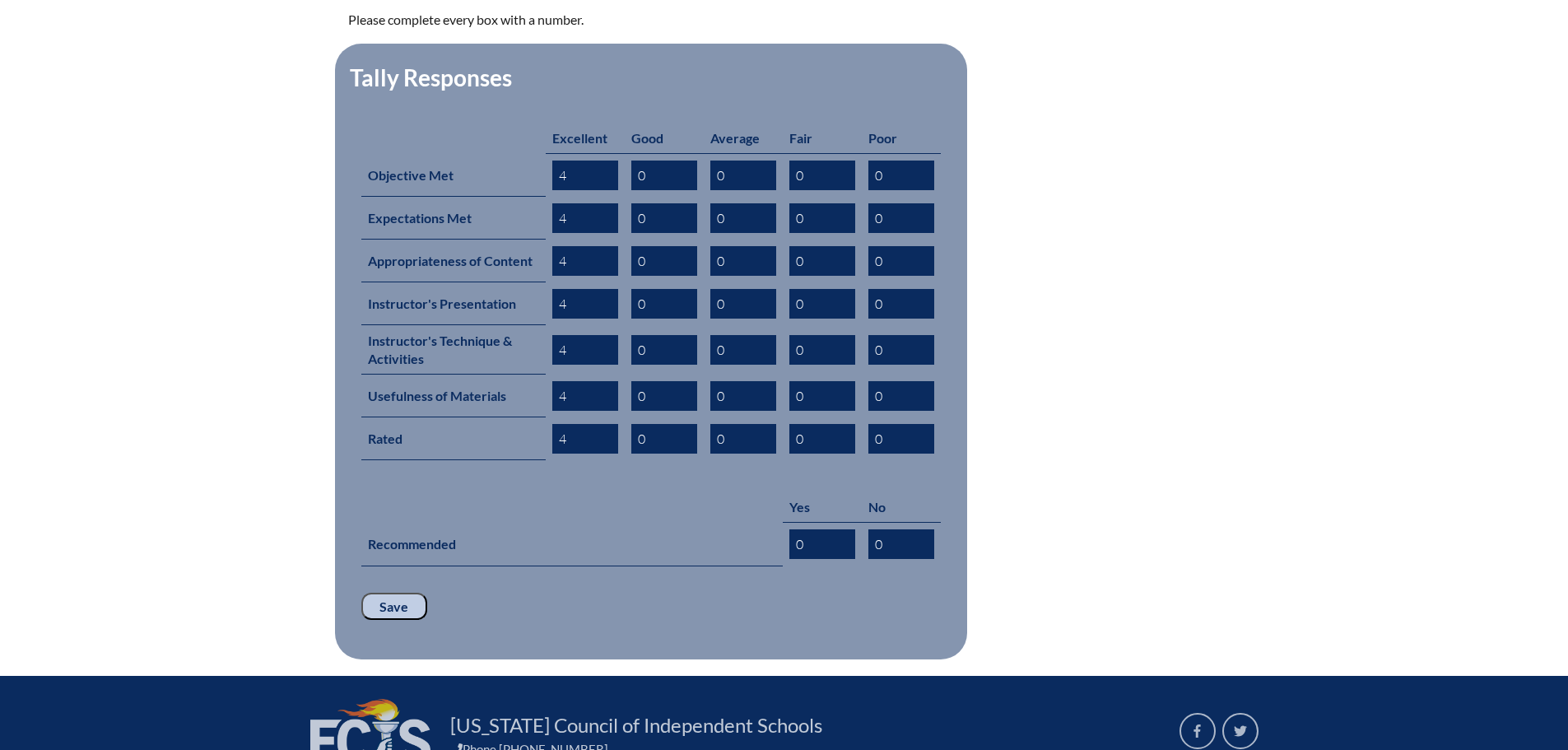
scroll to position [659, 0]
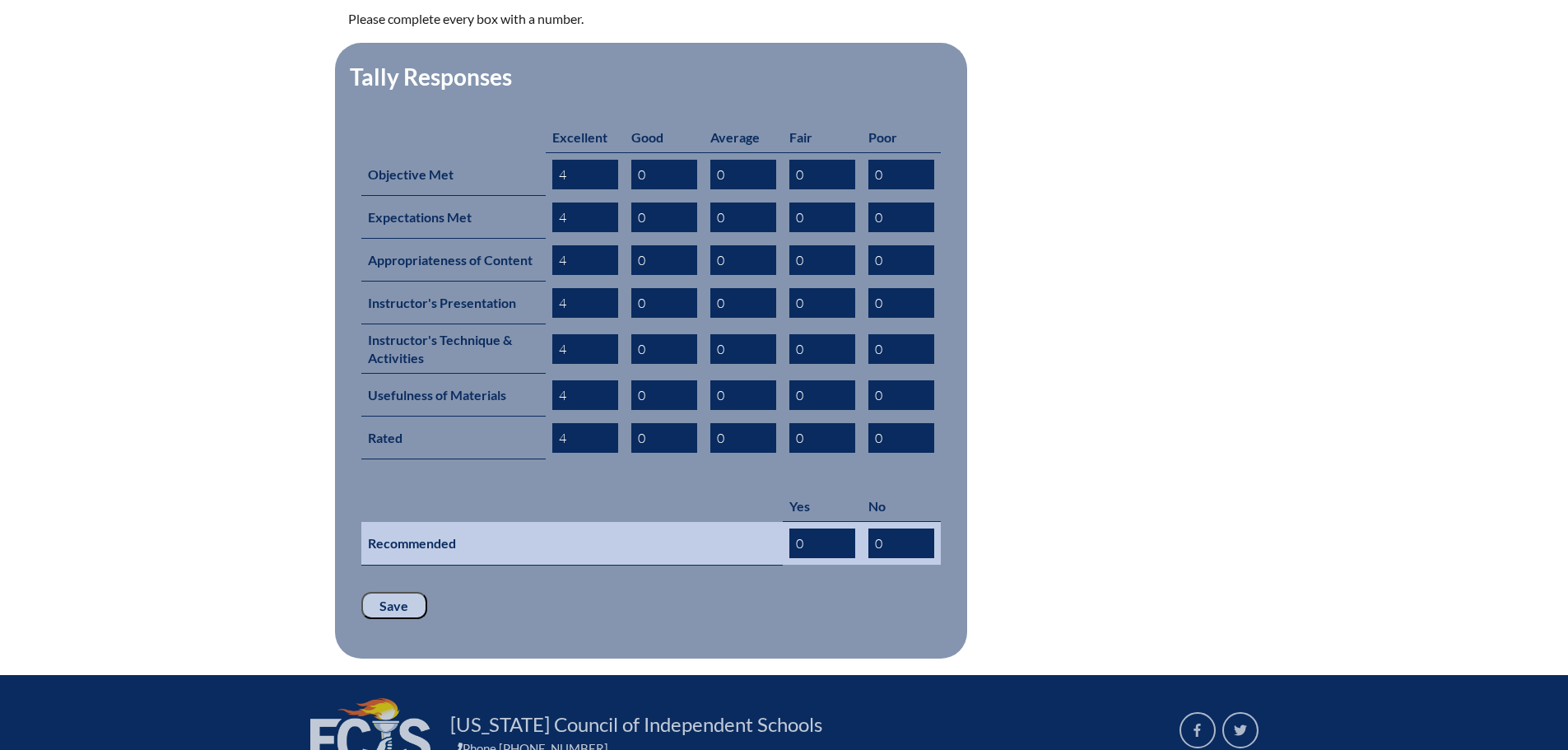
type input "4"
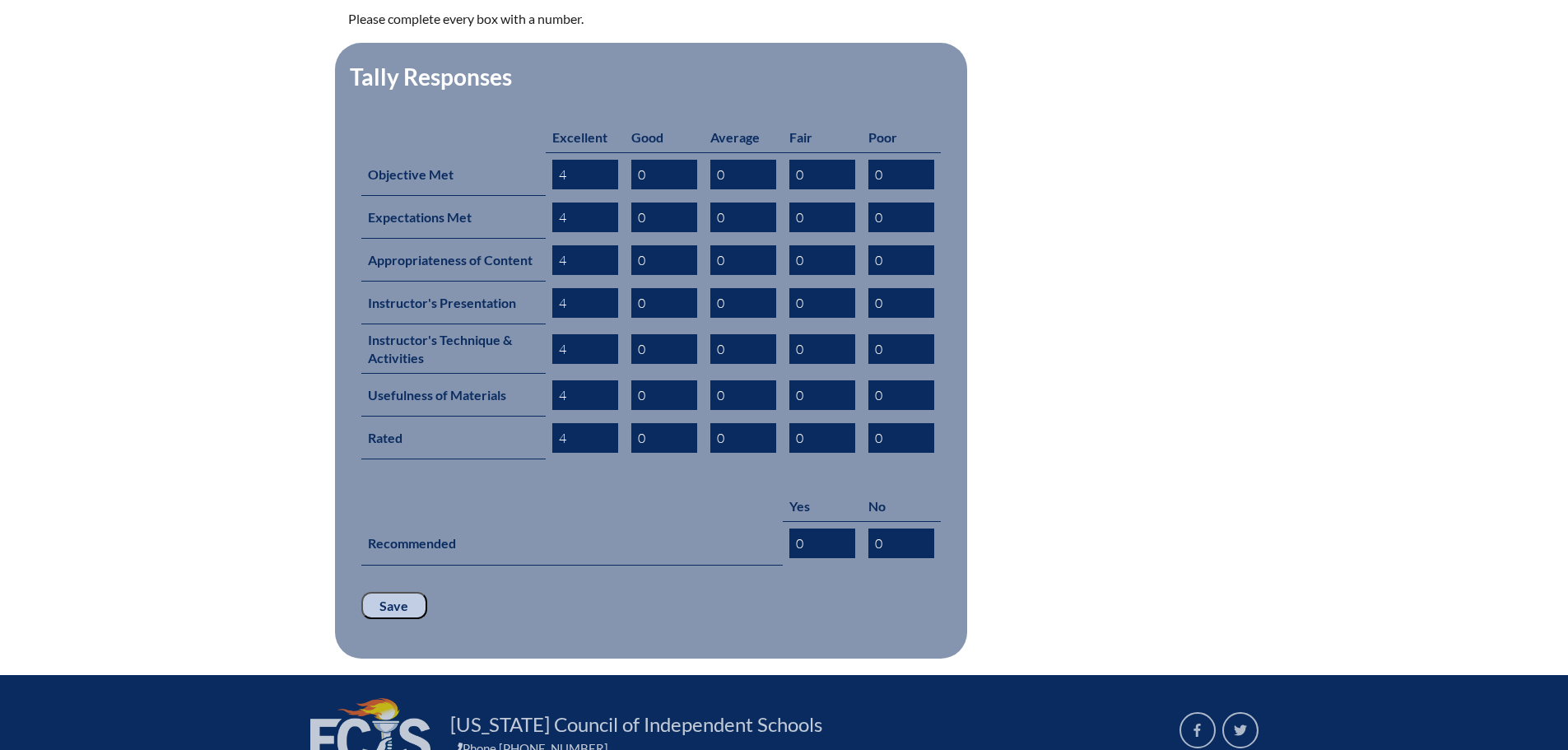
drag, startPoint x: 760, startPoint y: 523, endPoint x: 555, endPoint y: 540, distance: 205.7
click at [598, 530] on tr "Recommended 0 0" at bounding box center [651, 543] width 579 height 43
type input "4"
click at [394, 591] on input "Save" at bounding box center [394, 605] width 65 height 28
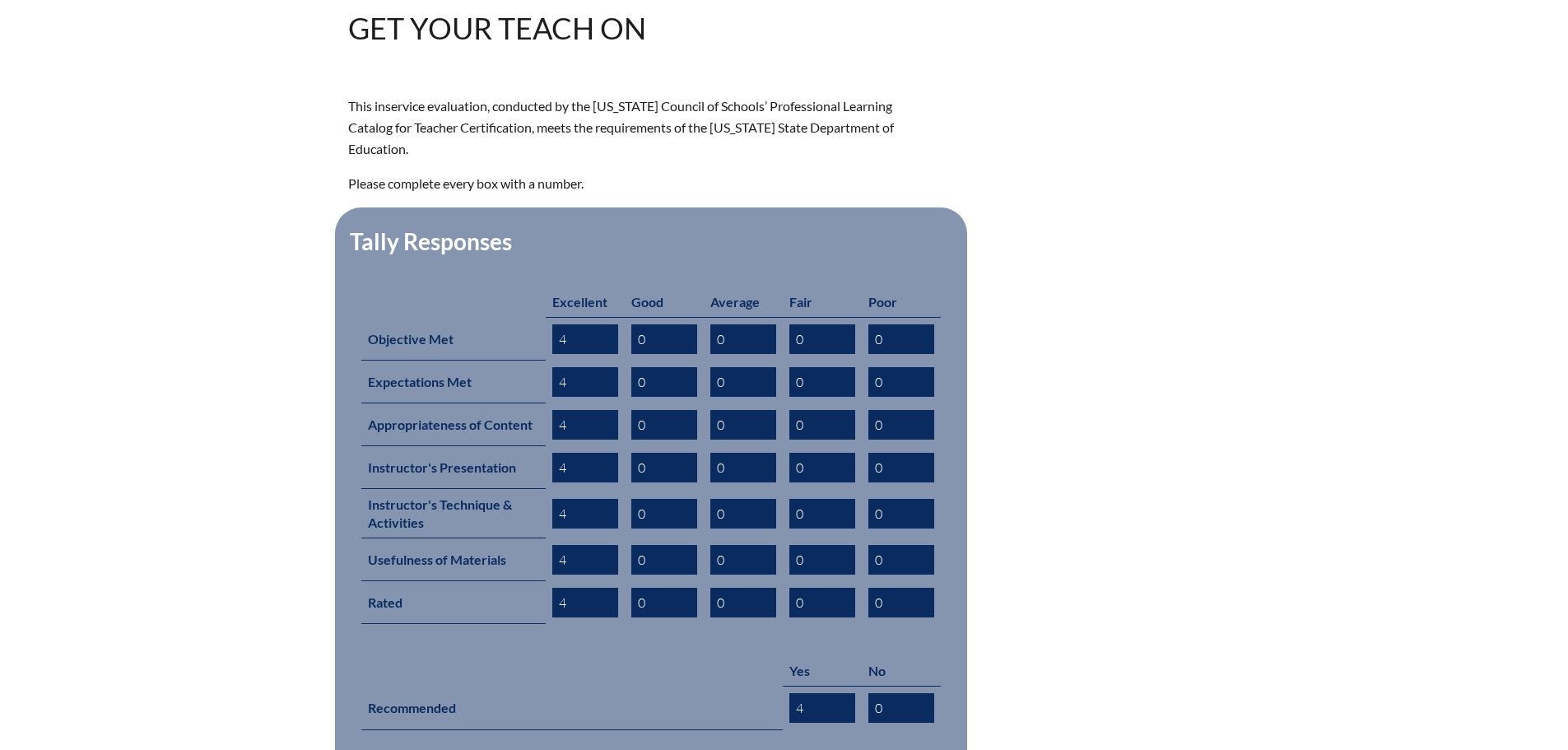
scroll to position [741, 0]
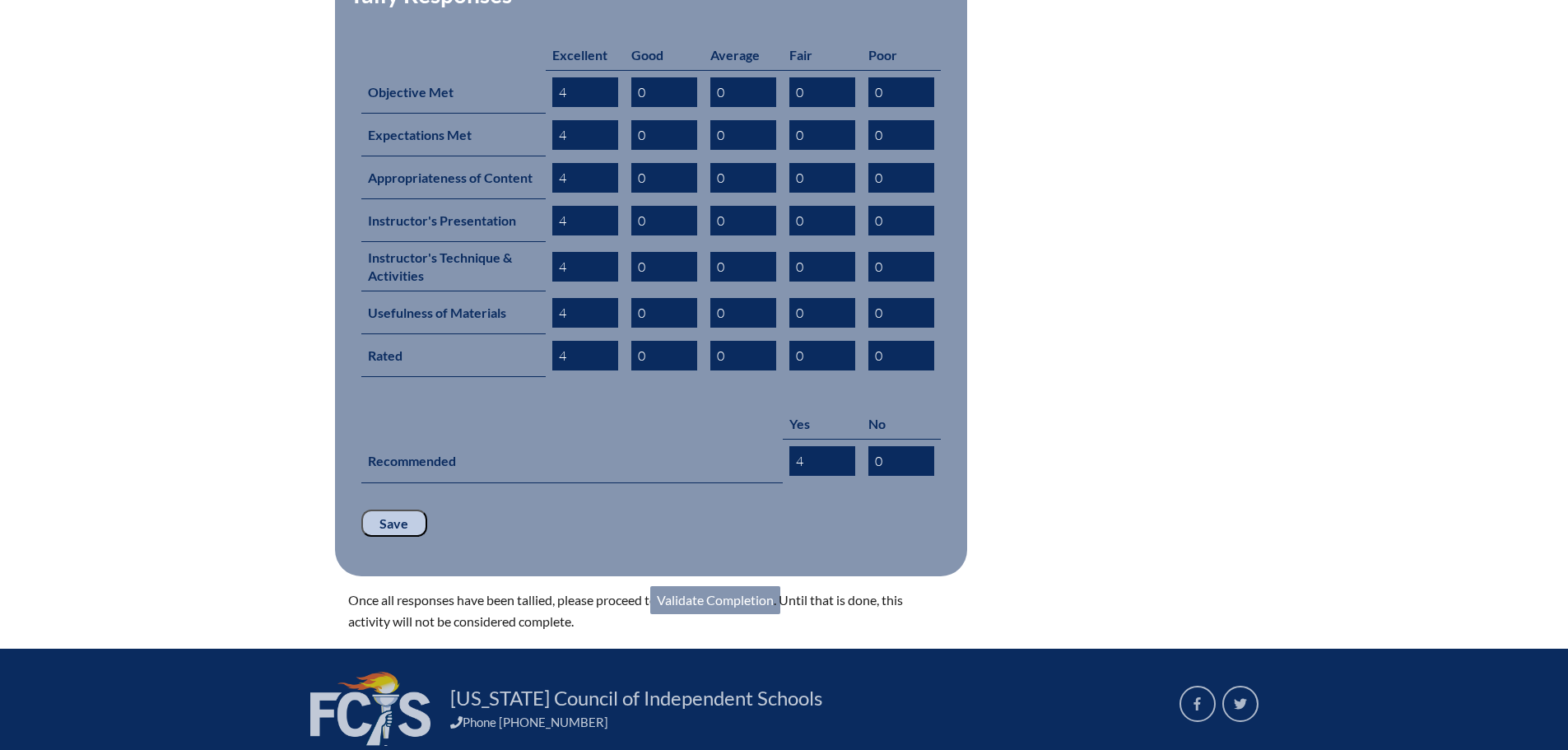
click at [408, 509] on input "Save" at bounding box center [394, 523] width 65 height 28
